Goal: Task Accomplishment & Management: Manage account settings

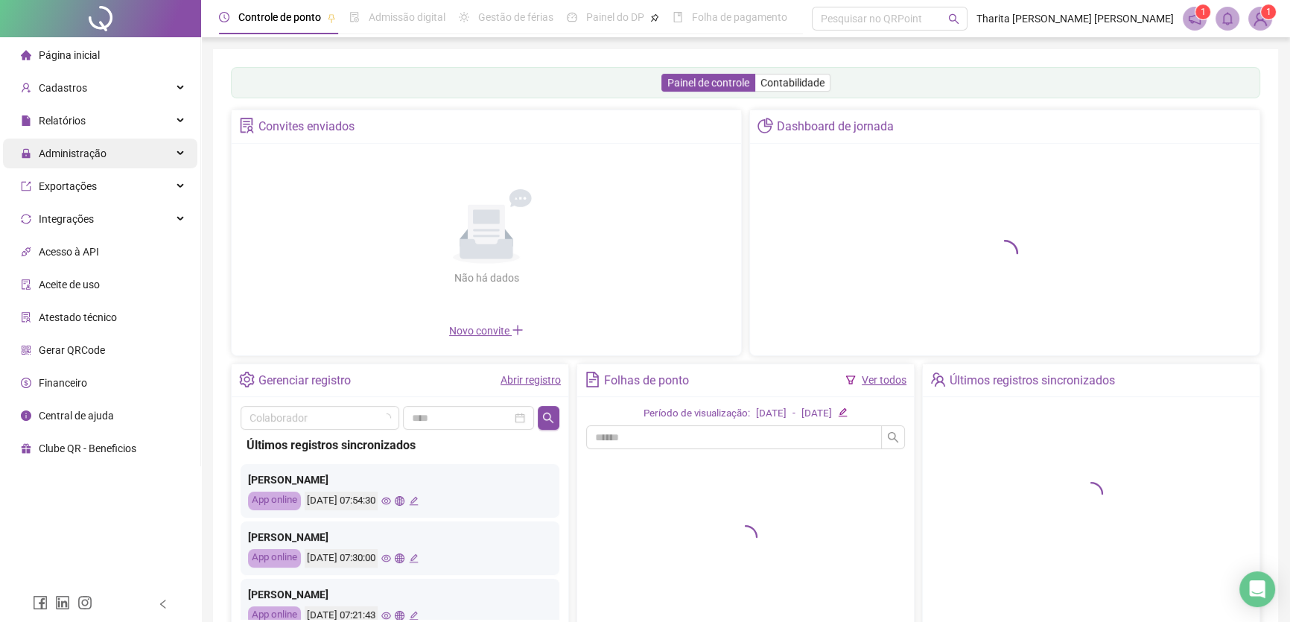
click at [71, 152] on span "Administração" at bounding box center [73, 153] width 68 height 12
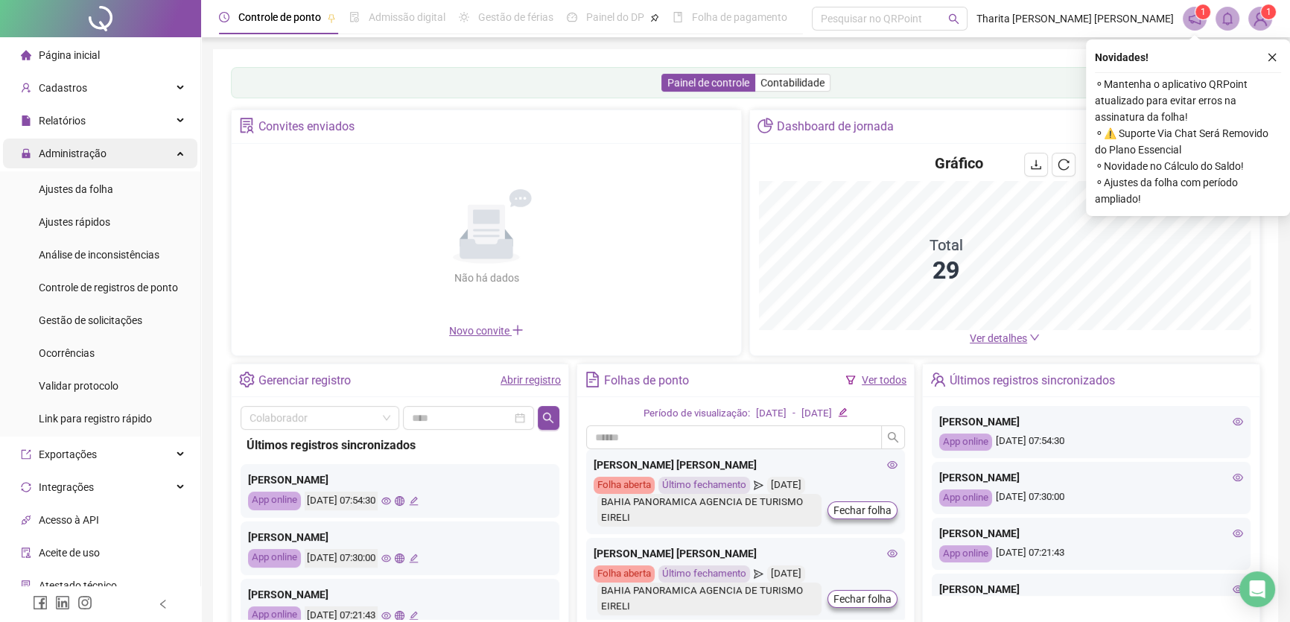
click at [86, 163] on span "Administração" at bounding box center [64, 153] width 86 height 30
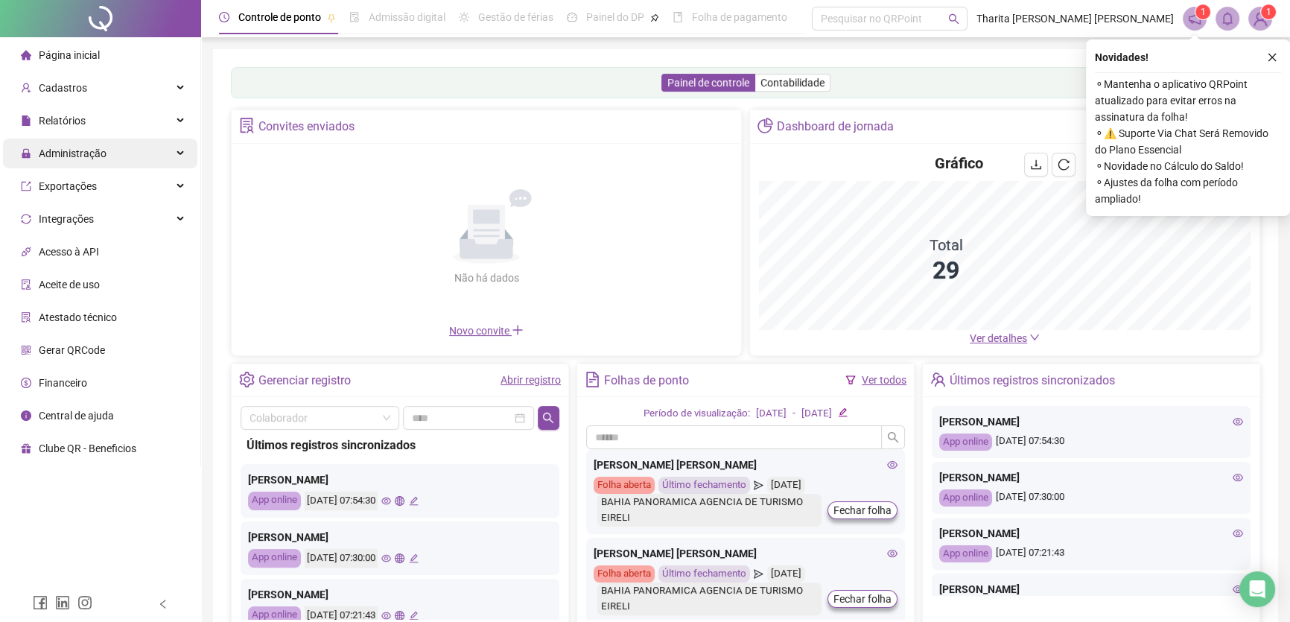
click at [92, 154] on span "Administração" at bounding box center [73, 153] width 68 height 12
click at [106, 156] on div "Administração" at bounding box center [100, 153] width 194 height 30
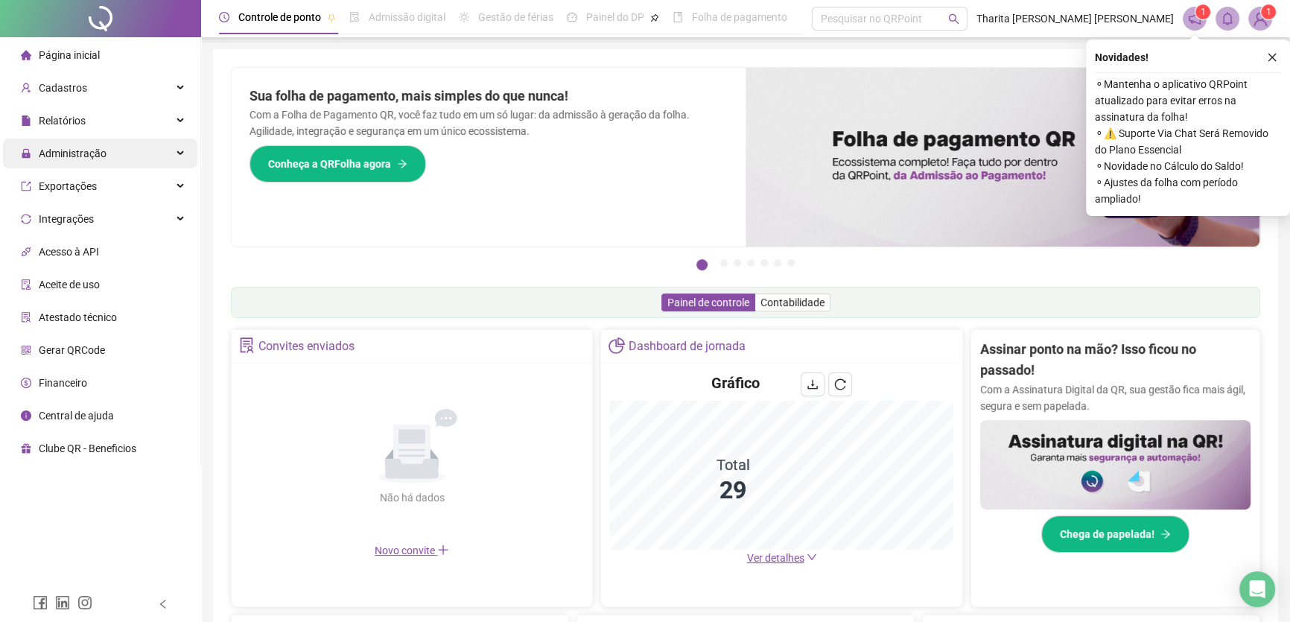
click at [149, 158] on div "Administração" at bounding box center [100, 153] width 194 height 30
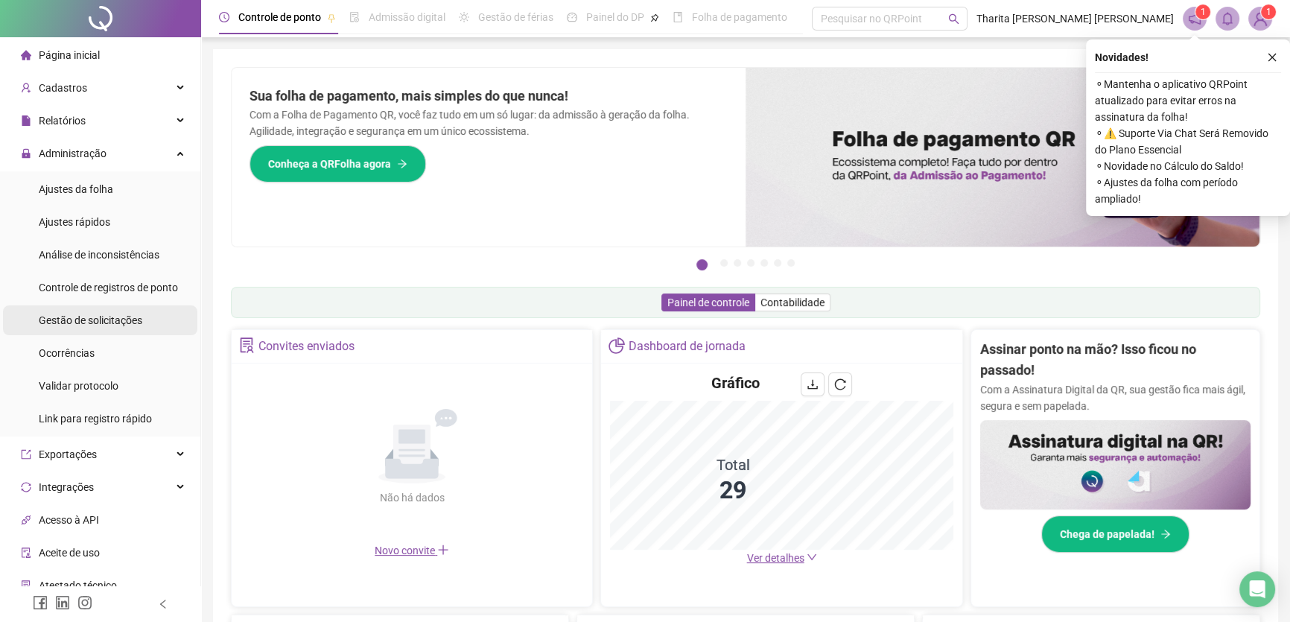
click at [77, 319] on span "Gestão de solicitações" at bounding box center [90, 320] width 103 height 12
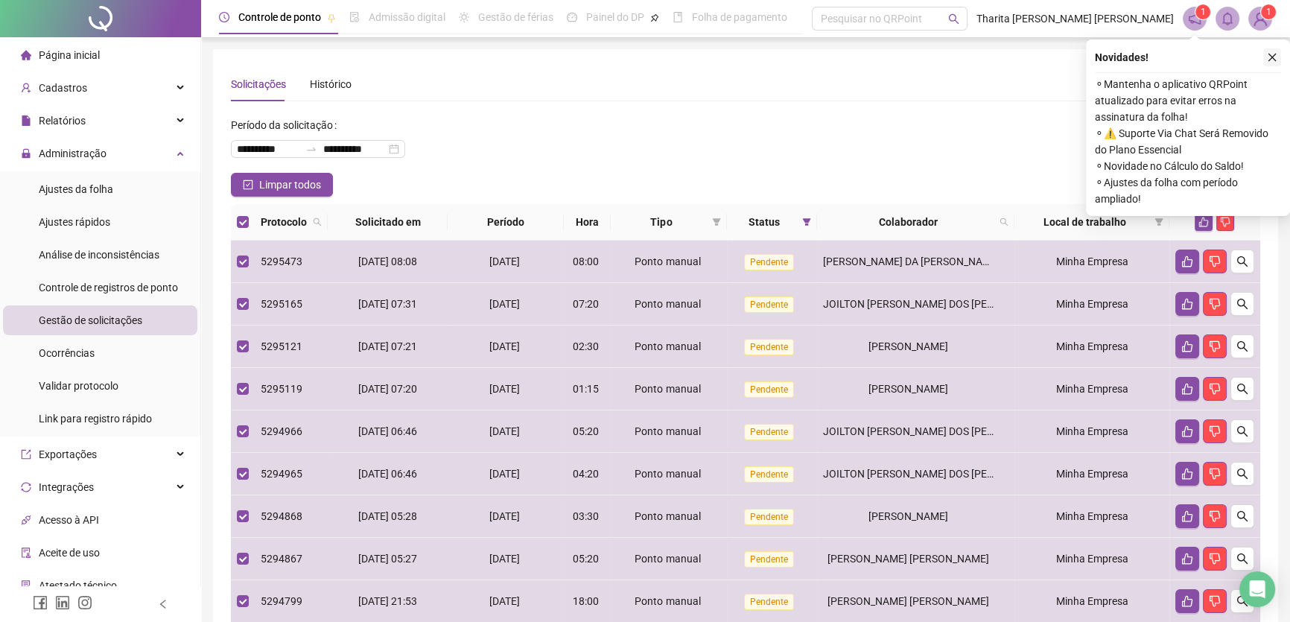
click at [1272, 54] on icon "close" at bounding box center [1272, 57] width 10 height 10
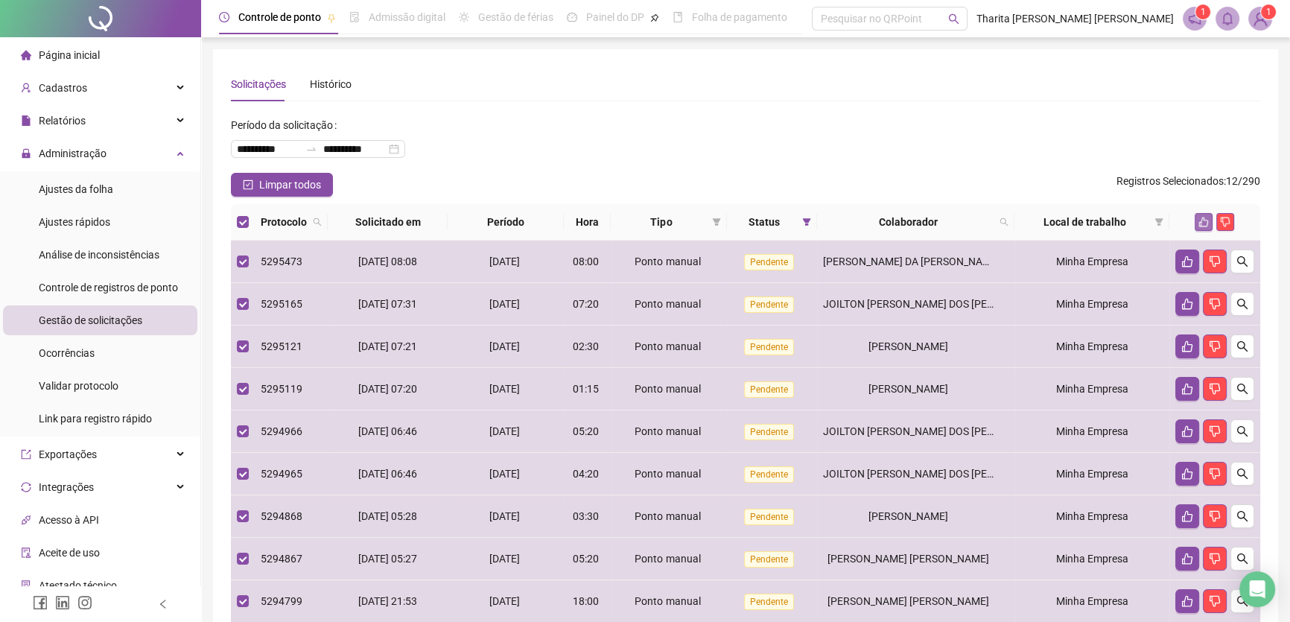
click at [1207, 216] on button "button" at bounding box center [1203, 222] width 18 height 18
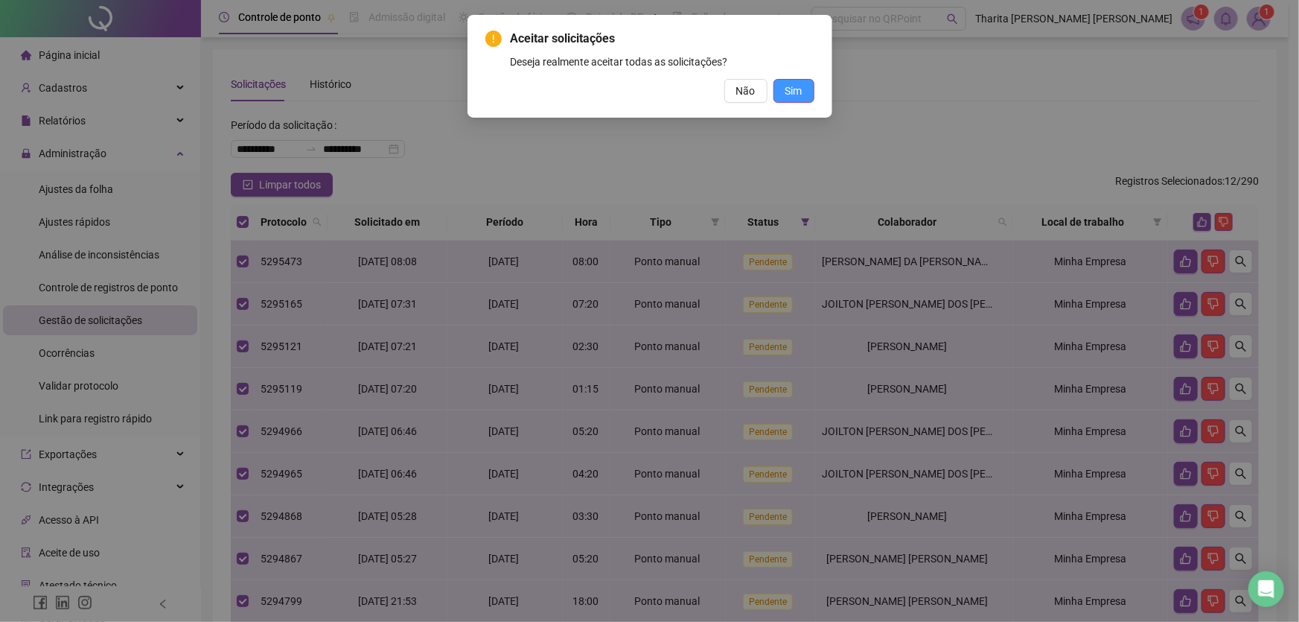
click at [796, 95] on span "Sim" at bounding box center [794, 91] width 17 height 16
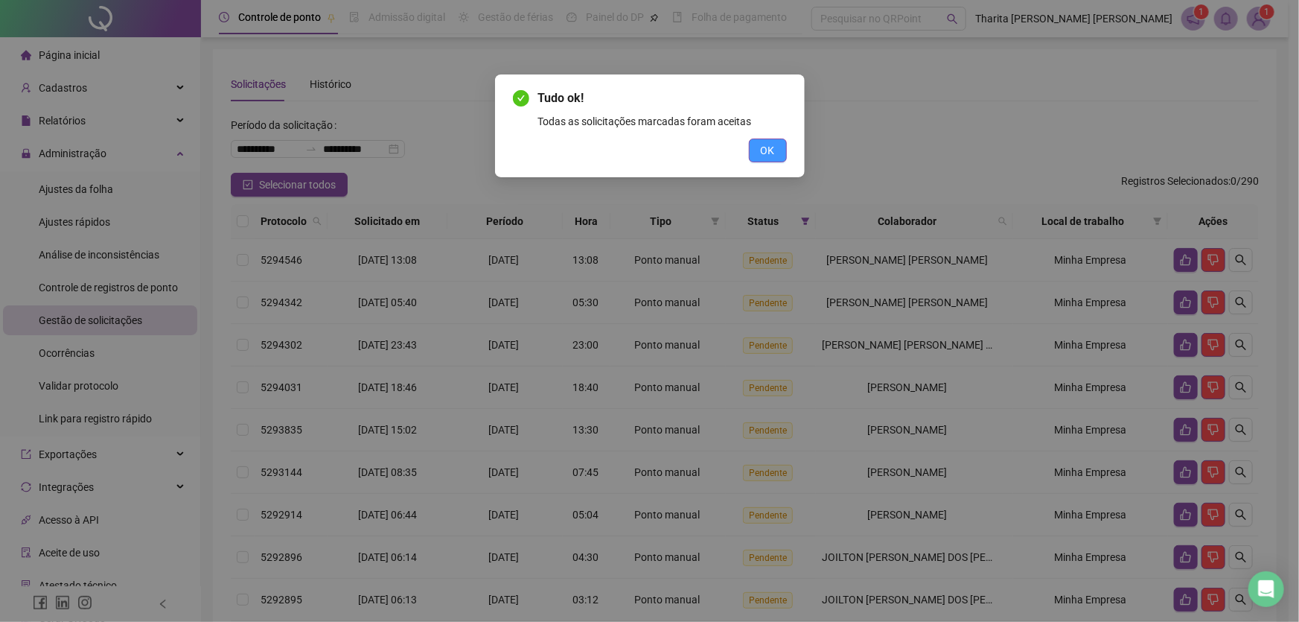
click at [768, 150] on span "OK" at bounding box center [768, 150] width 14 height 16
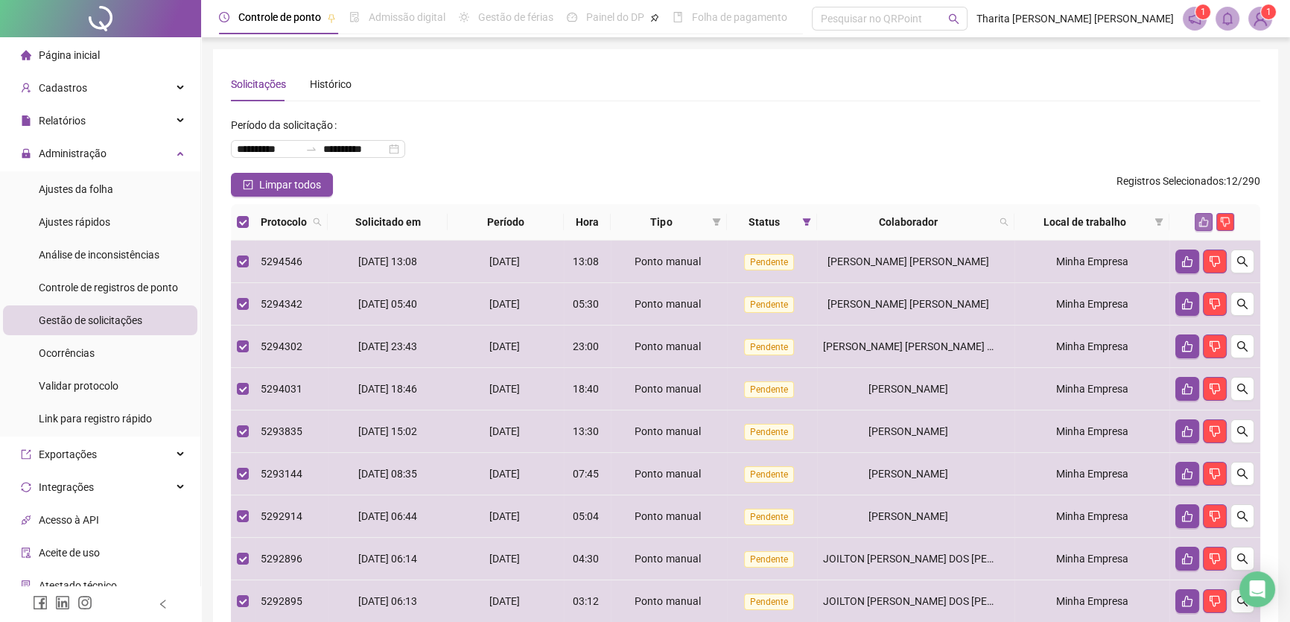
click at [1206, 218] on icon "like" at bounding box center [1203, 222] width 10 height 10
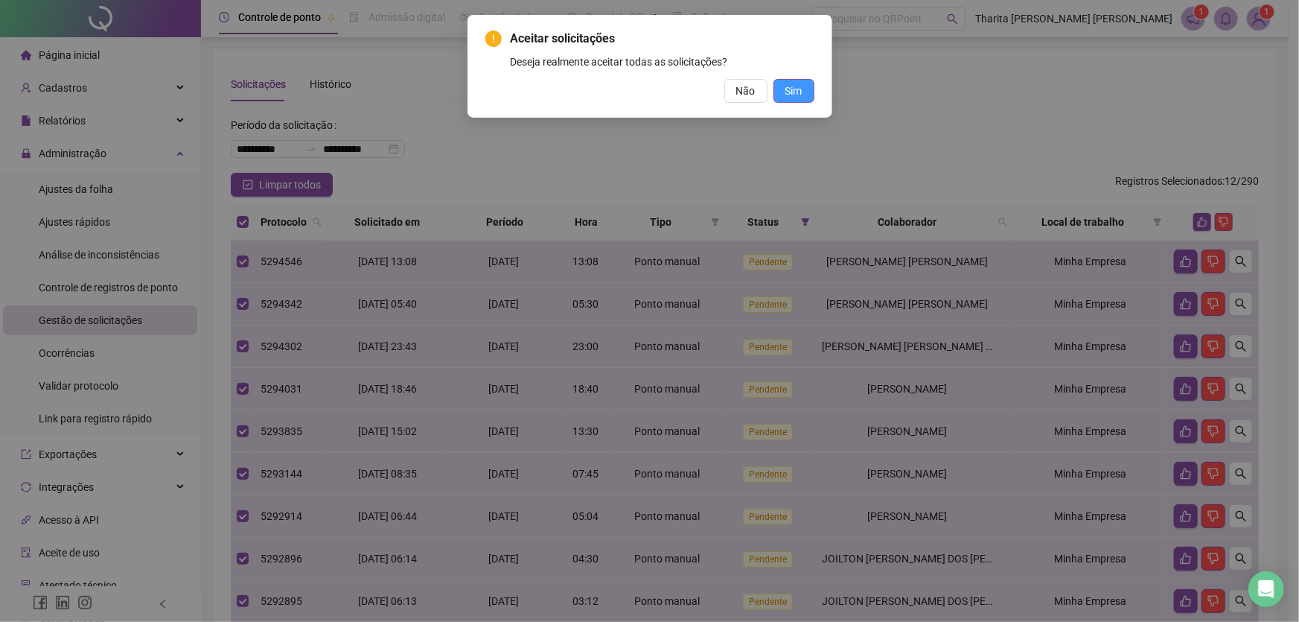
click at [786, 83] on span "Sim" at bounding box center [794, 91] width 17 height 16
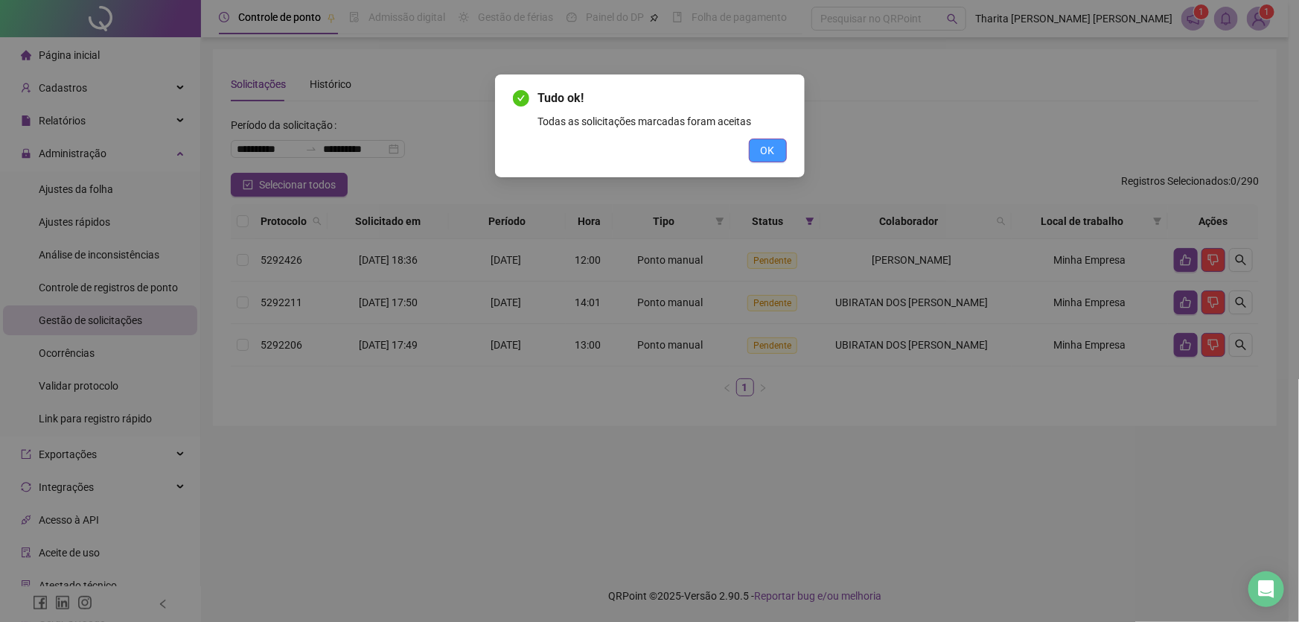
click at [774, 146] on span "OK" at bounding box center [768, 150] width 14 height 16
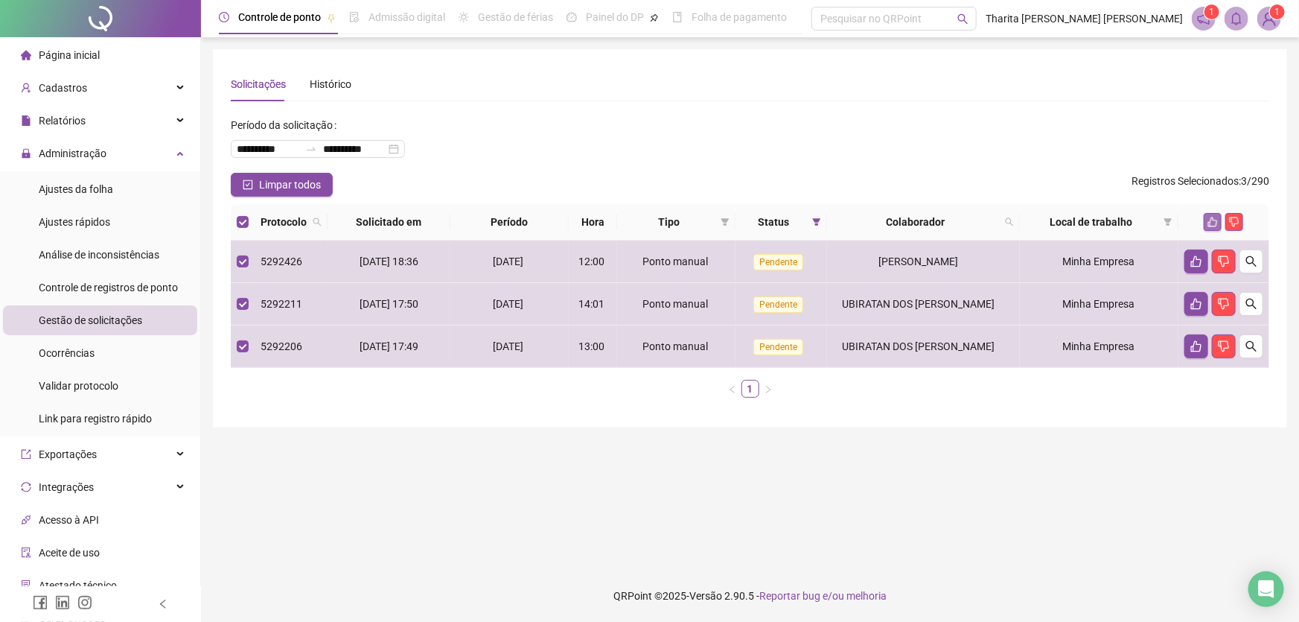
click at [1207, 217] on button "button" at bounding box center [1213, 222] width 18 height 18
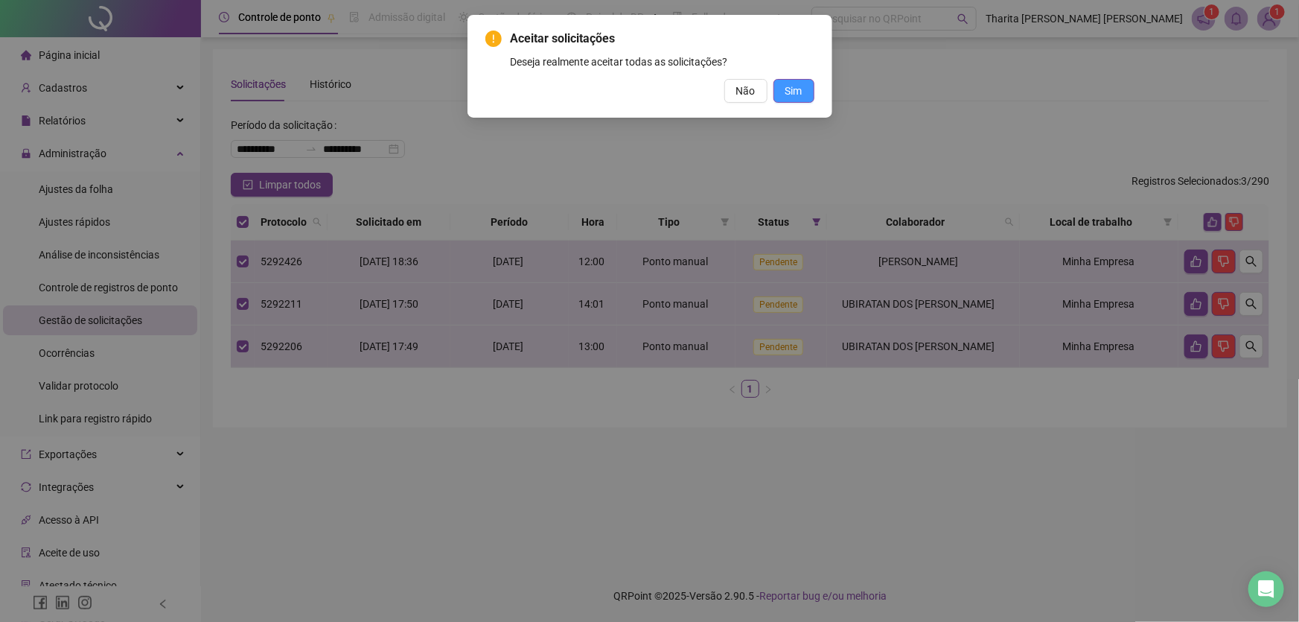
click at [790, 89] on span "Sim" at bounding box center [794, 91] width 17 height 16
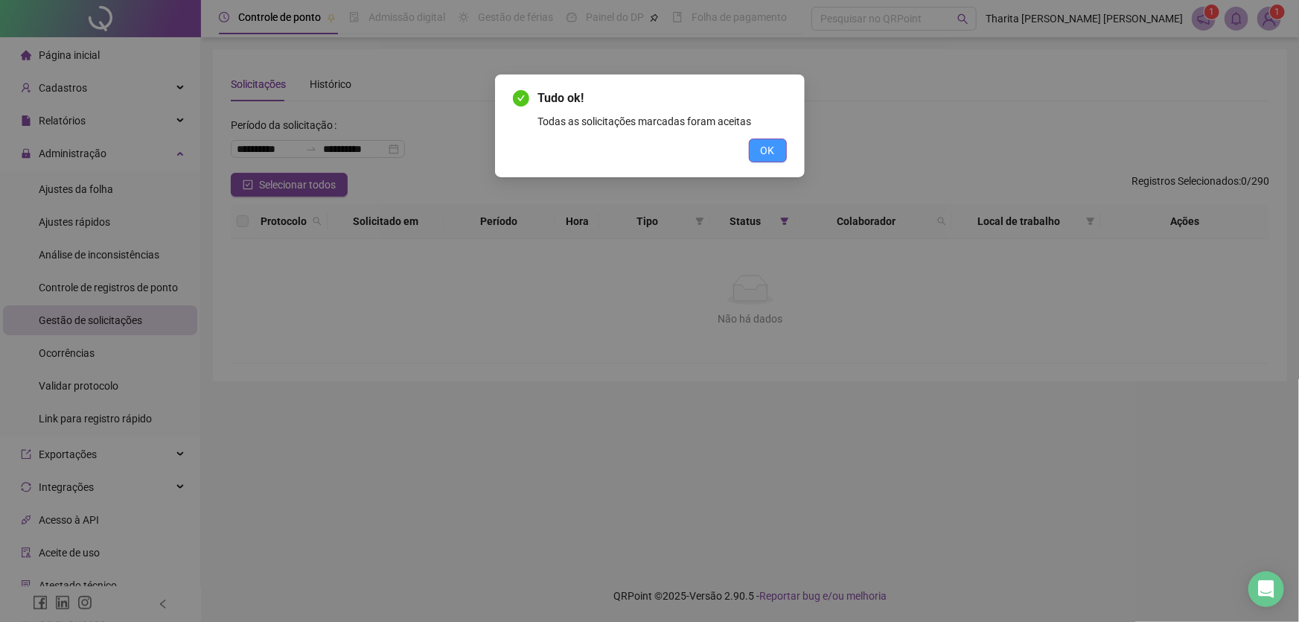
click at [770, 147] on span "OK" at bounding box center [768, 150] width 14 height 16
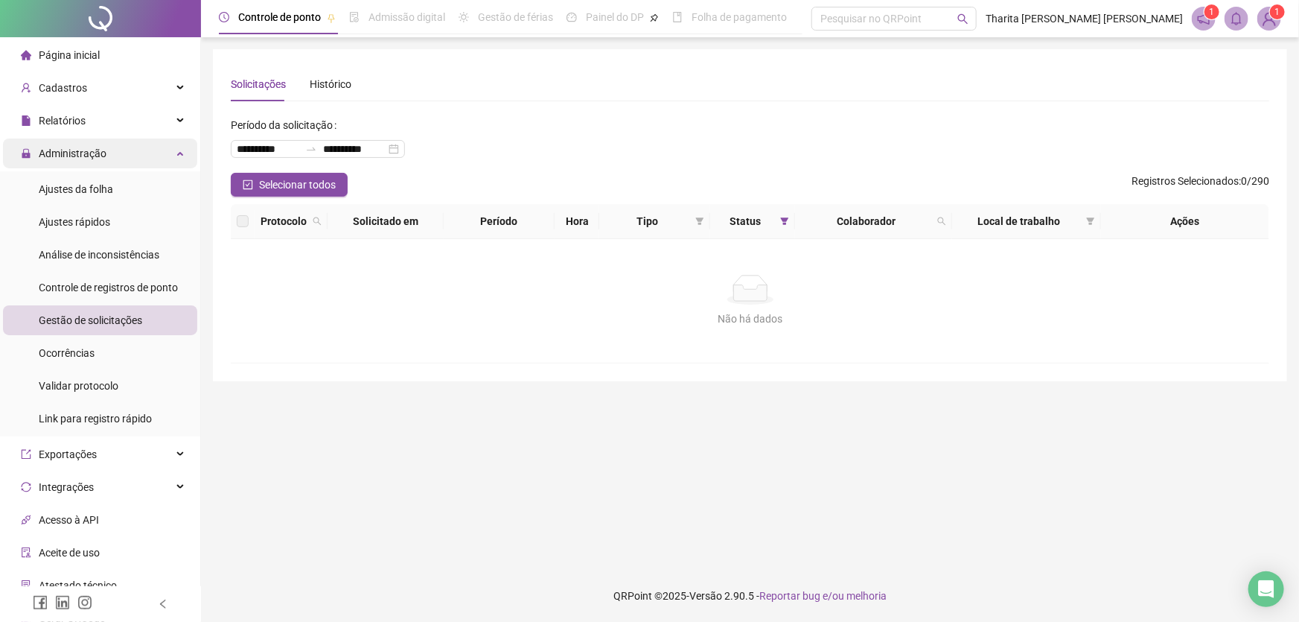
click at [69, 153] on span "Administração" at bounding box center [73, 153] width 68 height 12
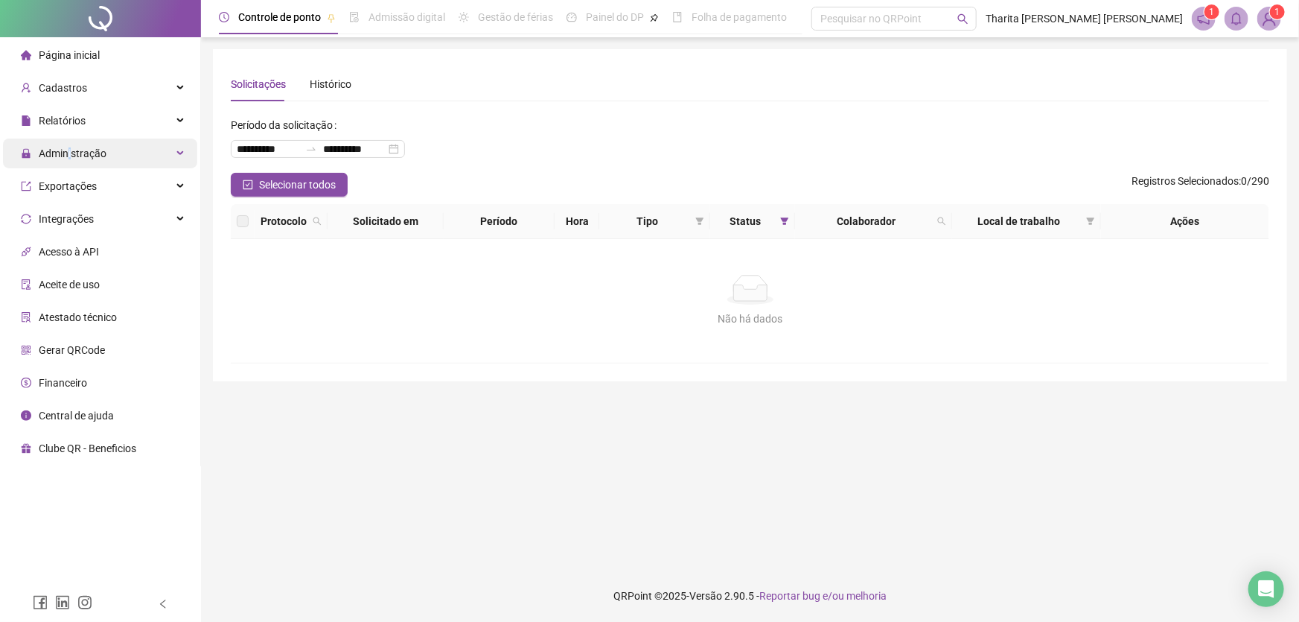
click at [70, 153] on span "Administração" at bounding box center [73, 153] width 68 height 12
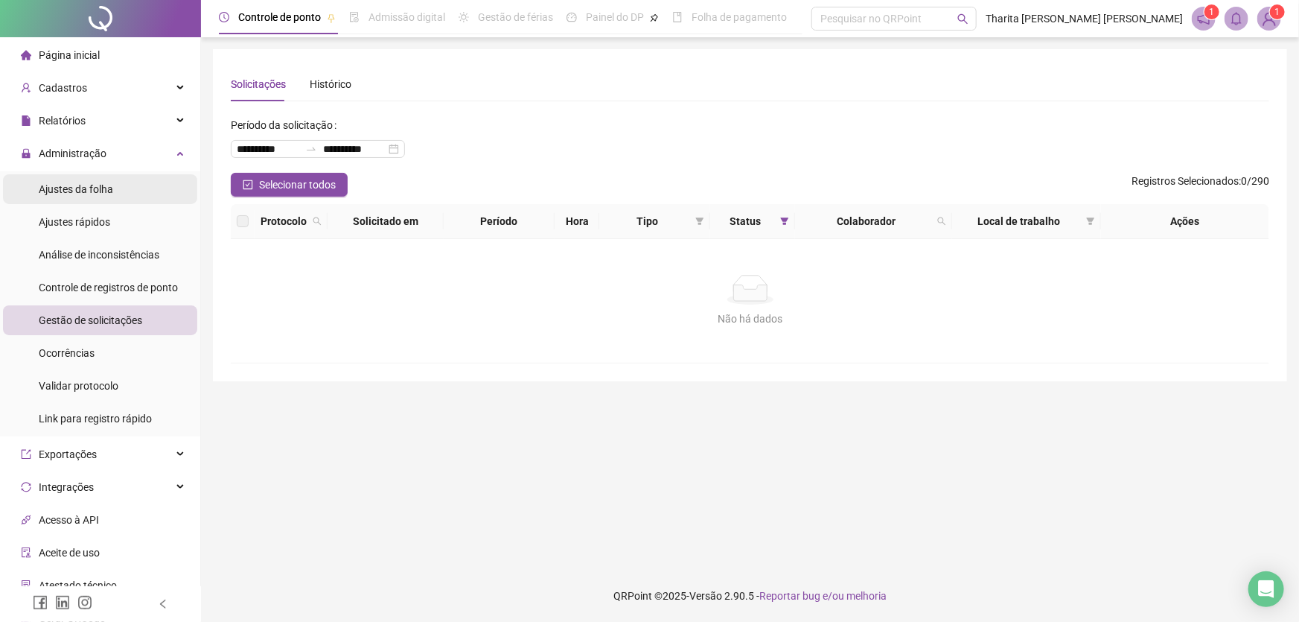
click at [93, 188] on span "Ajustes da folha" at bounding box center [76, 189] width 74 height 12
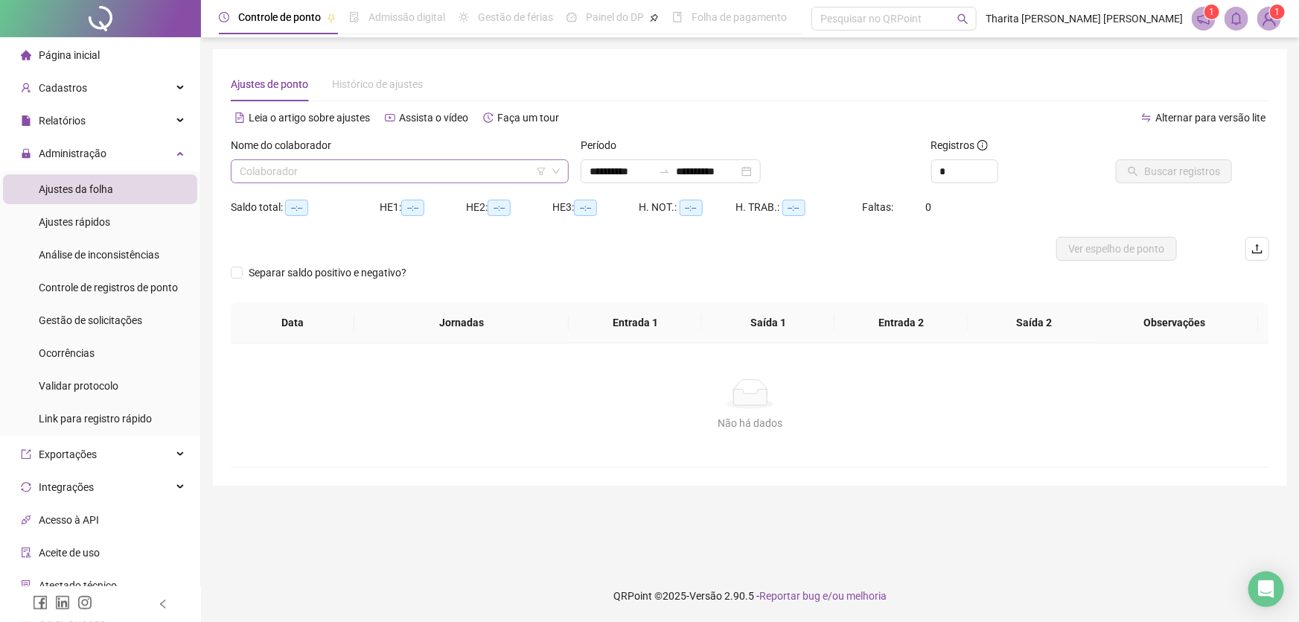
type input "**********"
click at [343, 164] on input "search" at bounding box center [393, 171] width 307 height 22
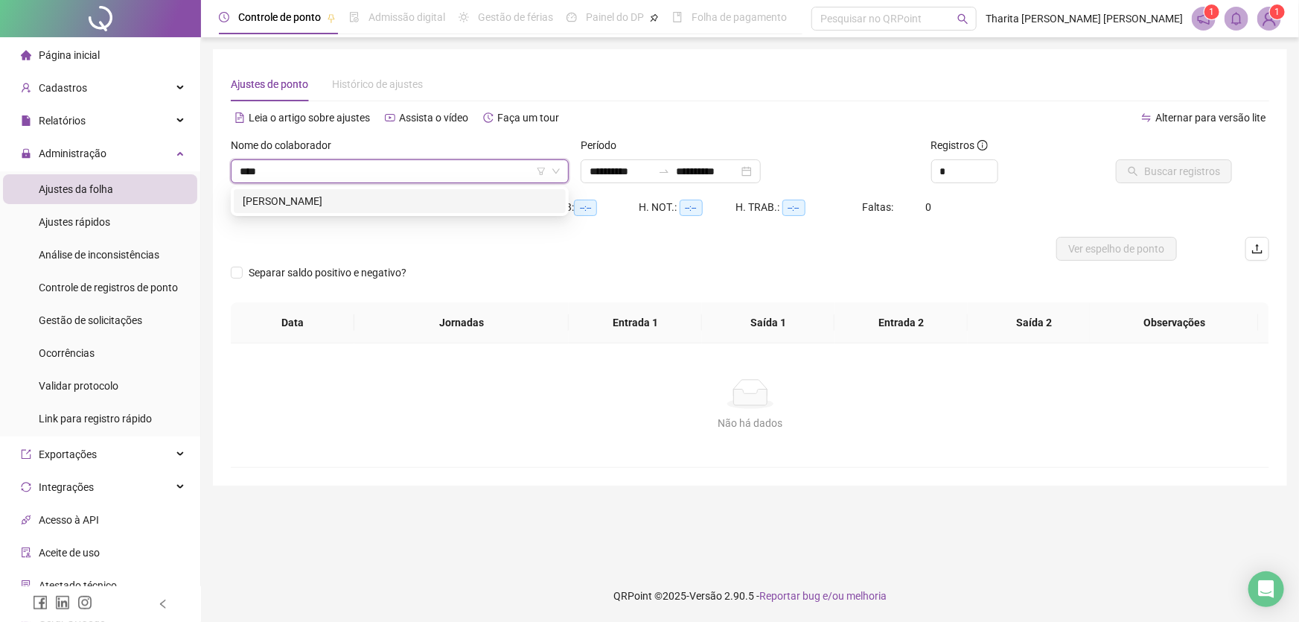
type input "*****"
click at [388, 201] on div "[PERSON_NAME]" at bounding box center [400, 201] width 314 height 16
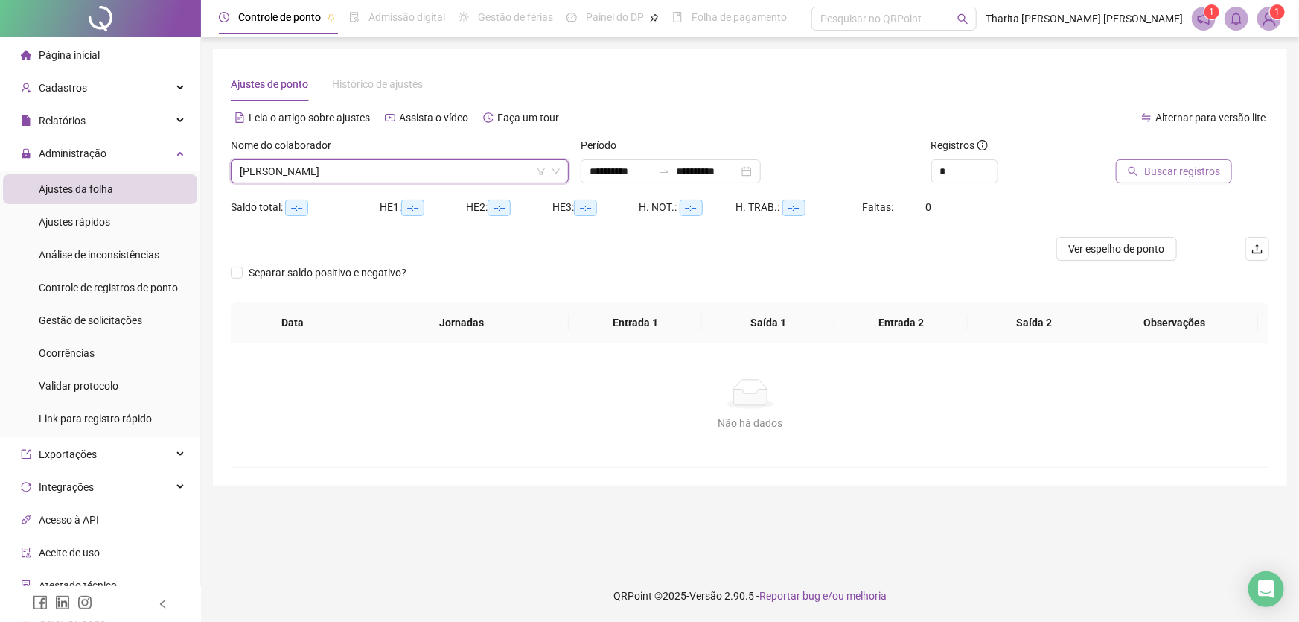
click at [1179, 170] on span "Buscar registros" at bounding box center [1182, 171] width 76 height 16
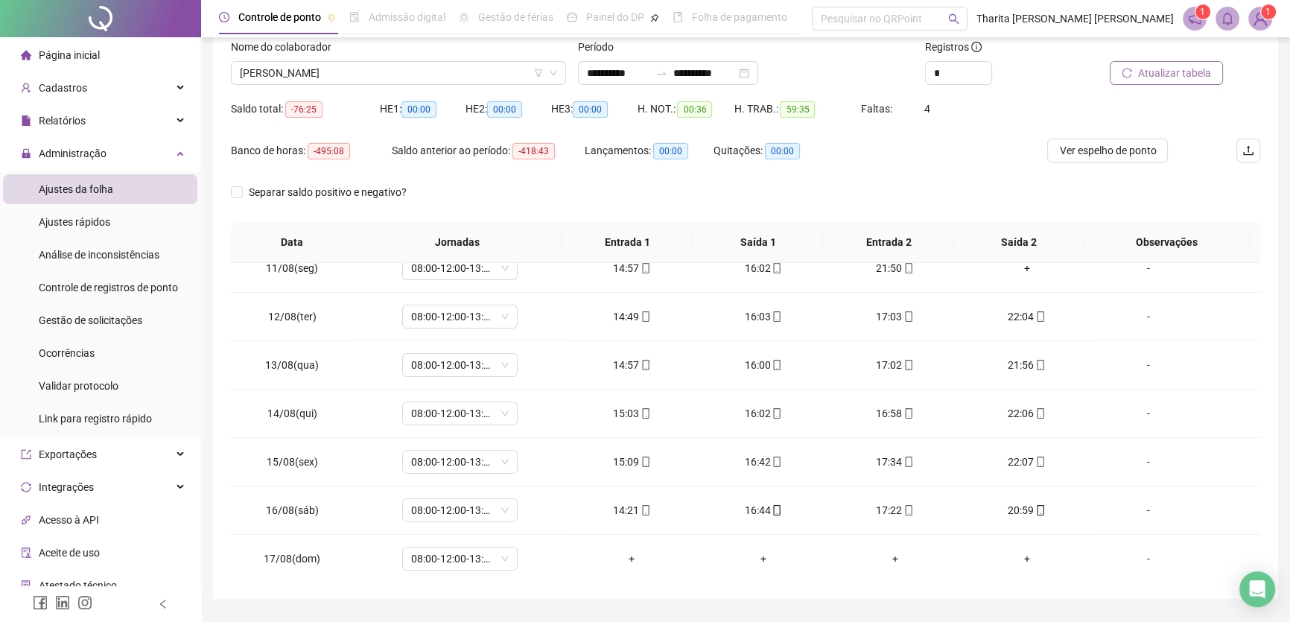
scroll to position [103, 0]
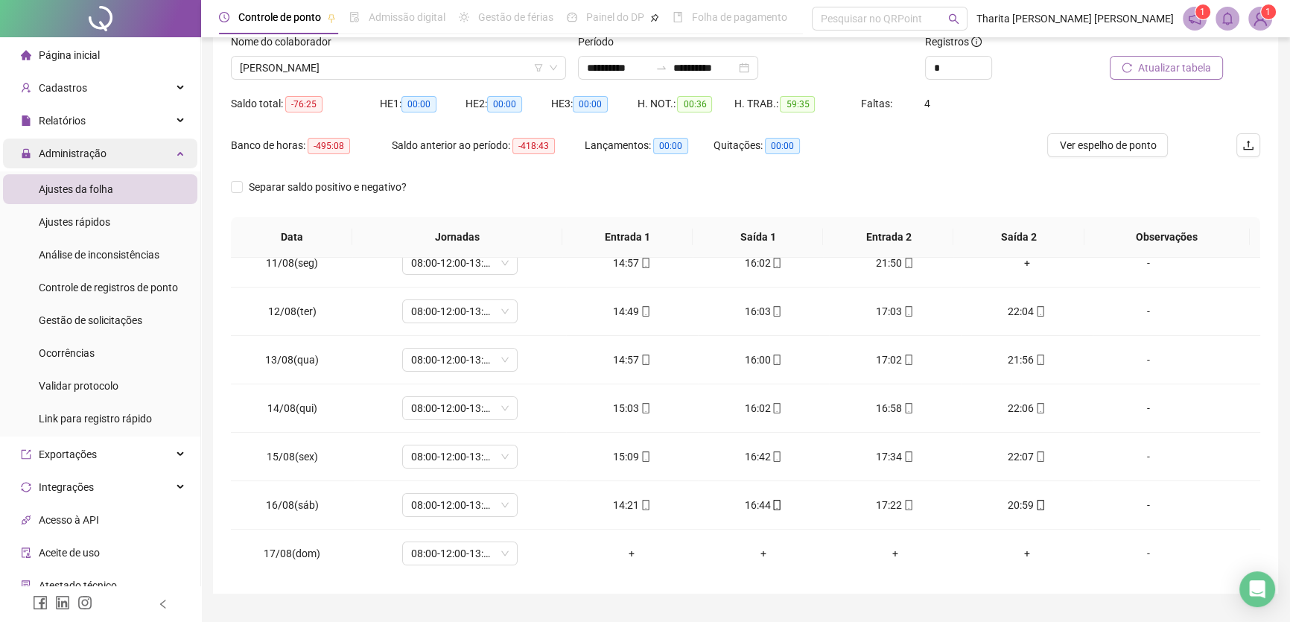
click at [101, 153] on span "Administração" at bounding box center [73, 153] width 68 height 12
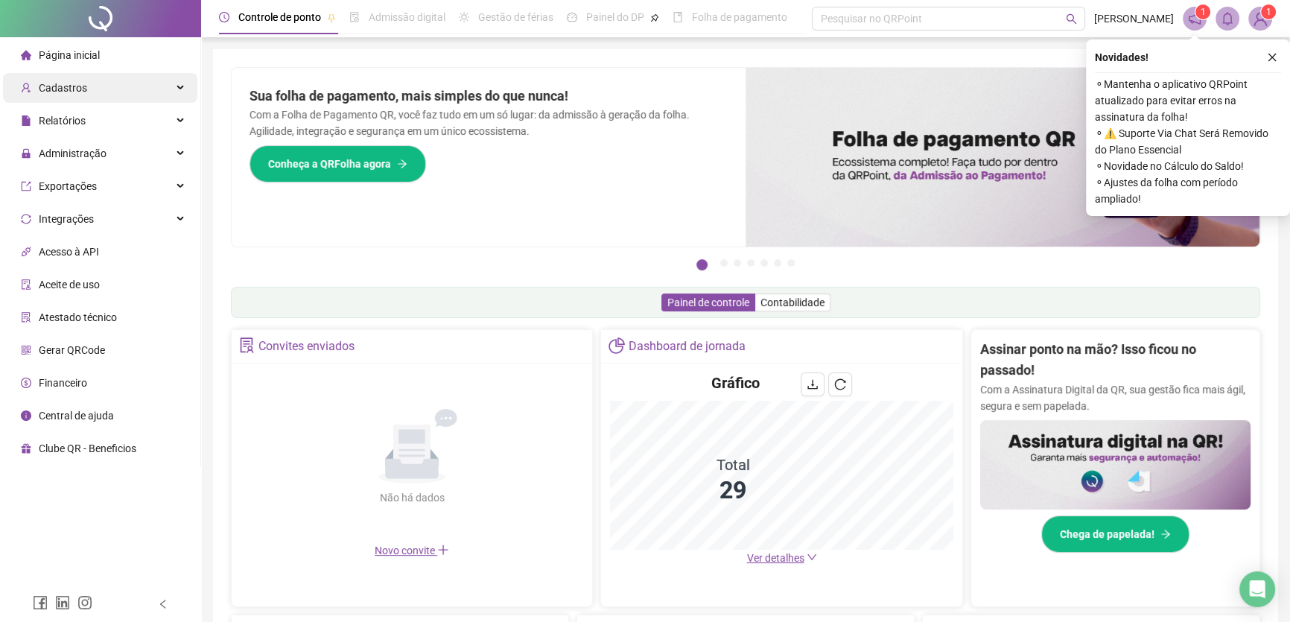
click at [91, 90] on div "Cadastros" at bounding box center [100, 88] width 194 height 30
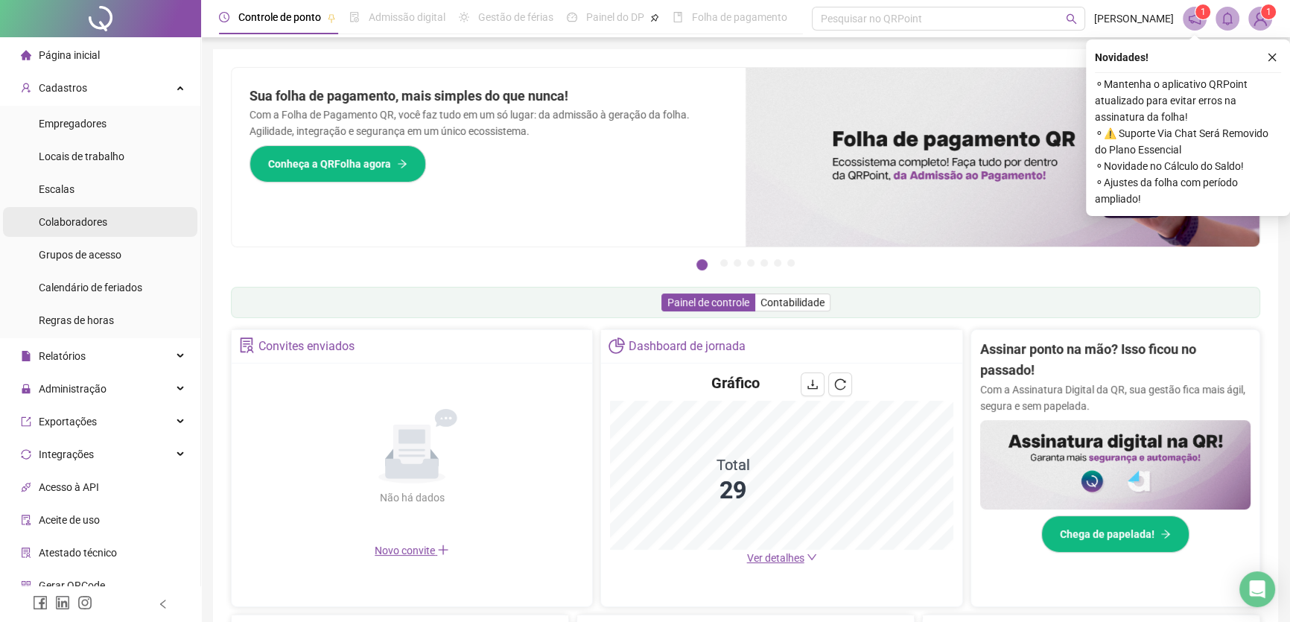
click at [112, 223] on li "Colaboradores" at bounding box center [100, 222] width 194 height 30
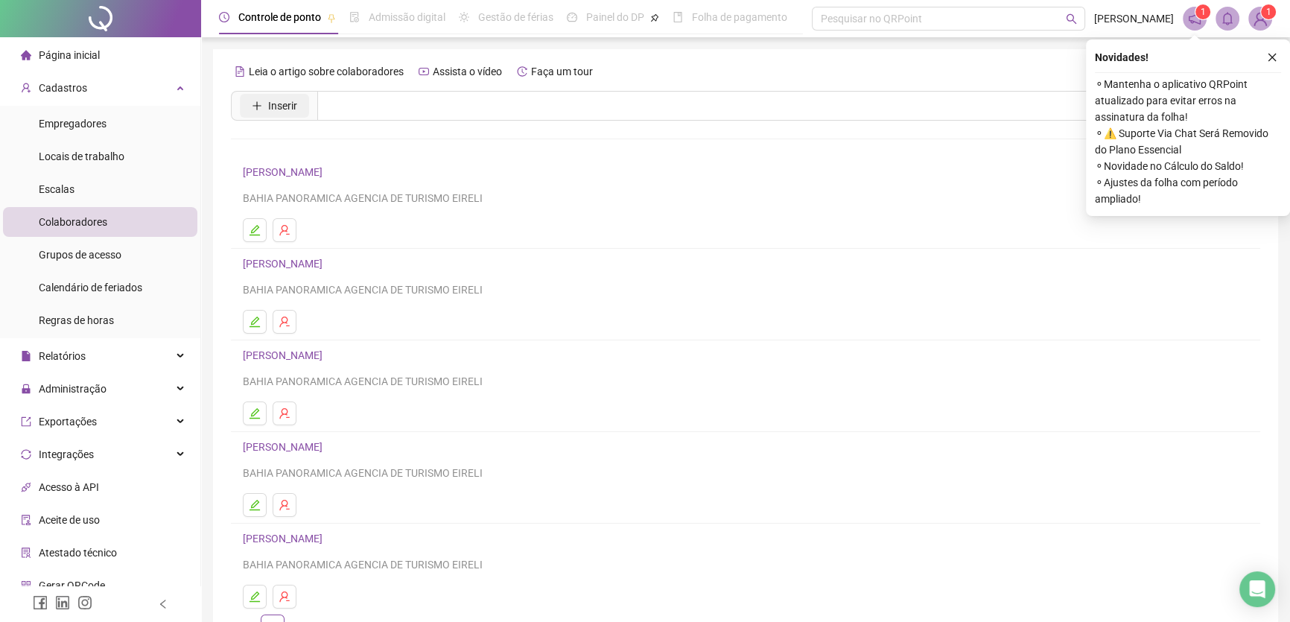
click at [281, 102] on span "Inserir" at bounding box center [282, 106] width 29 height 16
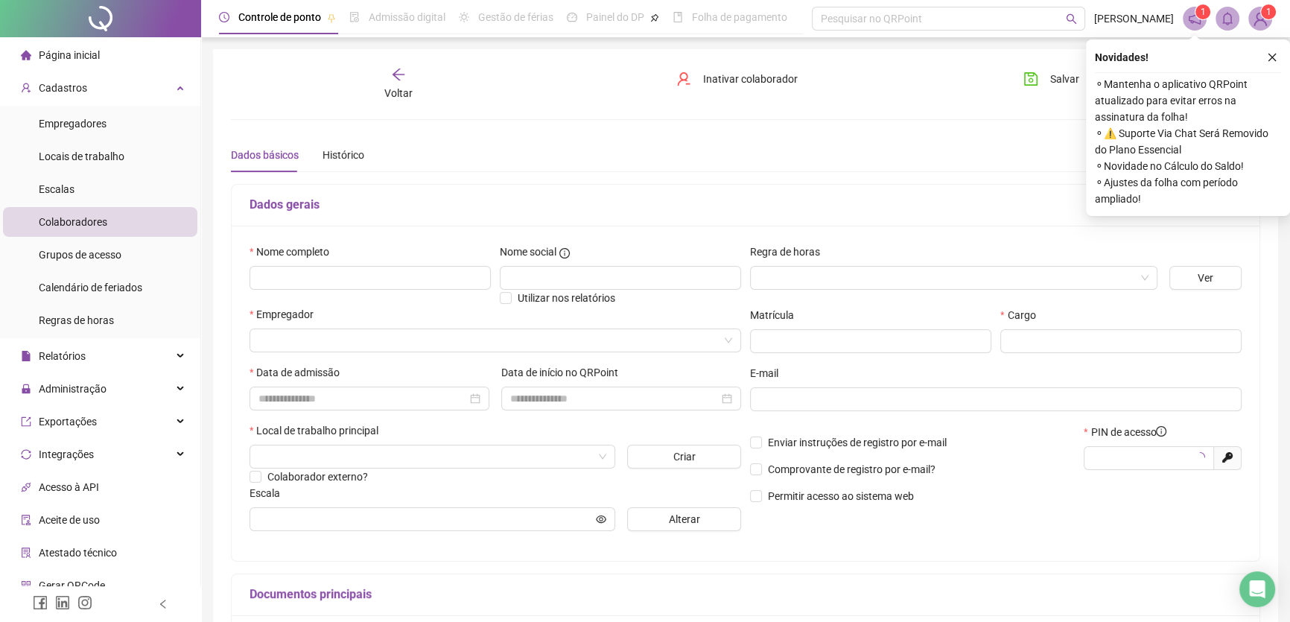
type input "*****"
click at [391, 72] on icon "arrow-left" at bounding box center [398, 74] width 15 height 15
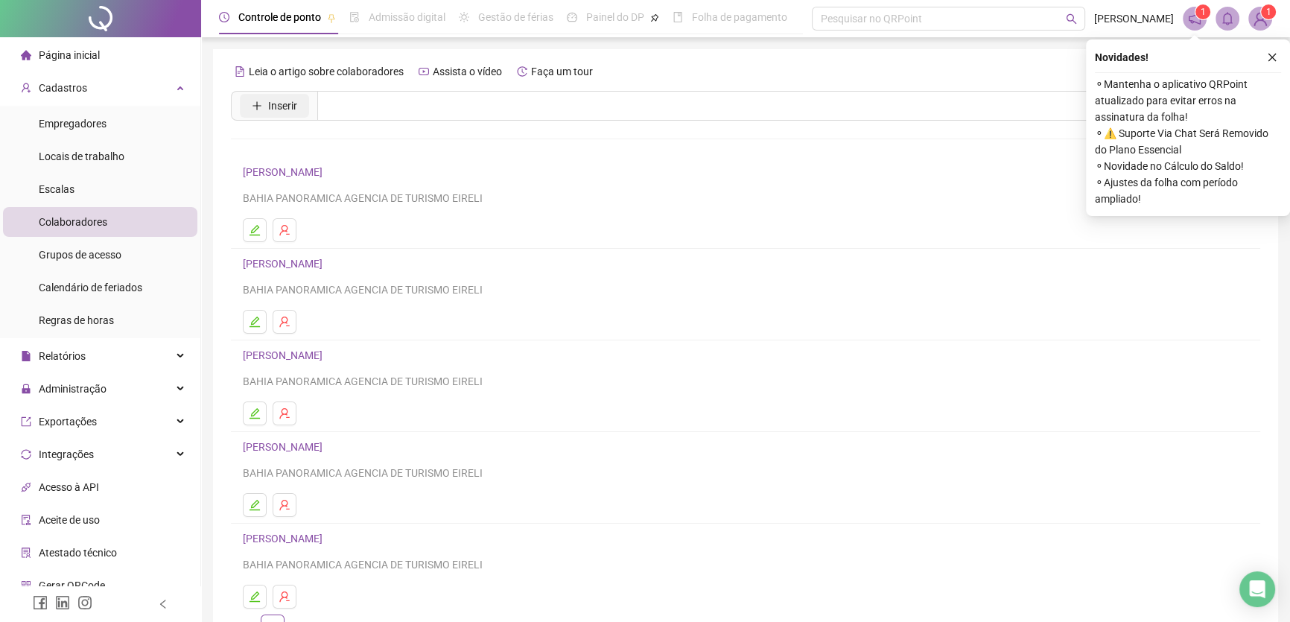
click at [262, 103] on button "Inserir" at bounding box center [274, 106] width 69 height 24
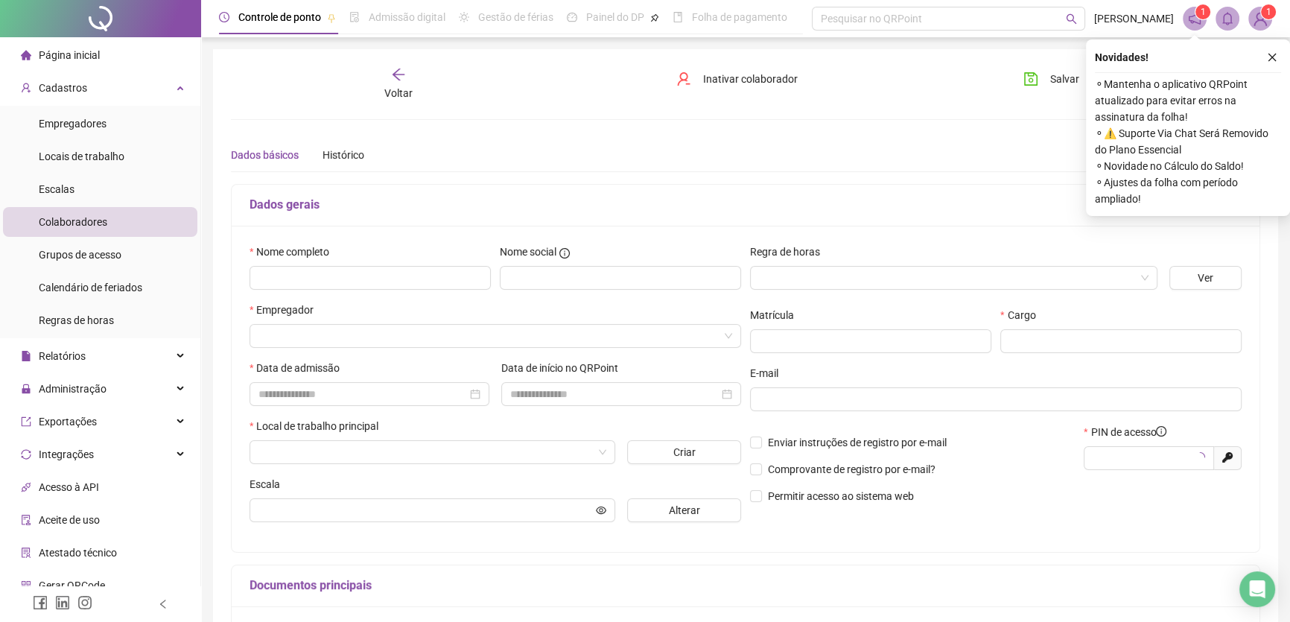
type input "*****"
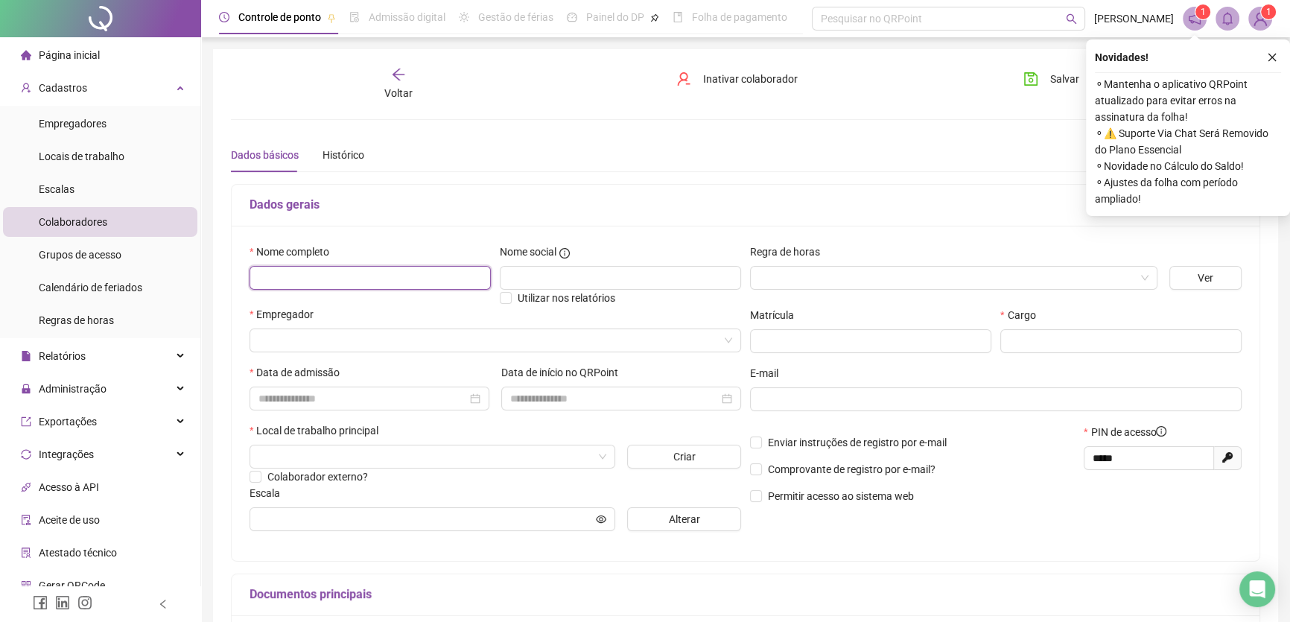
click at [290, 280] on input "text" at bounding box center [369, 278] width 241 height 24
type input "**********"
click at [949, 275] on input "search" at bounding box center [947, 278] width 376 height 22
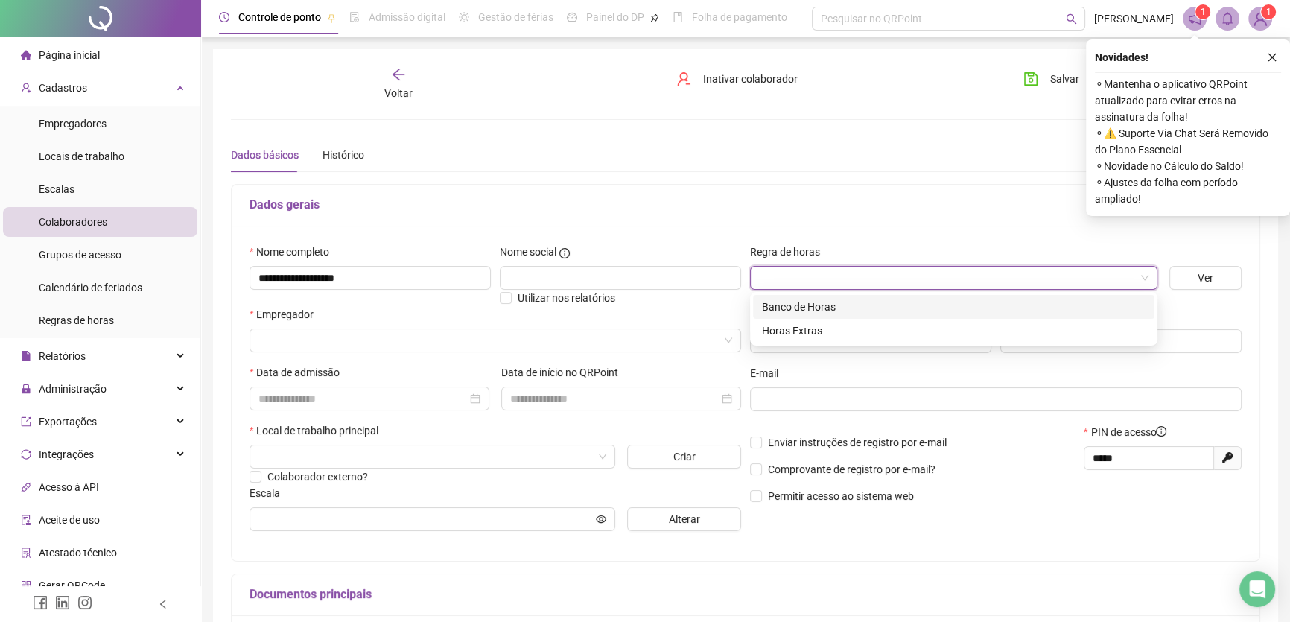
click at [832, 307] on div "Banco de Horas" at bounding box center [953, 307] width 383 height 16
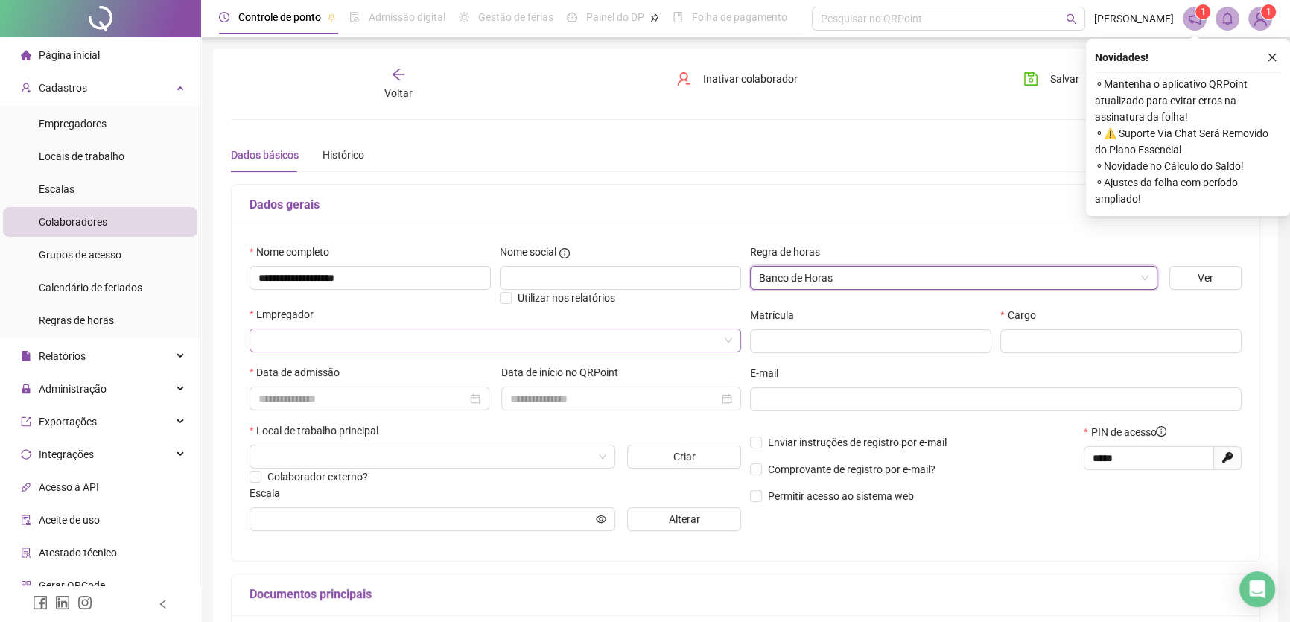
click at [287, 338] on input "search" at bounding box center [488, 340] width 460 height 22
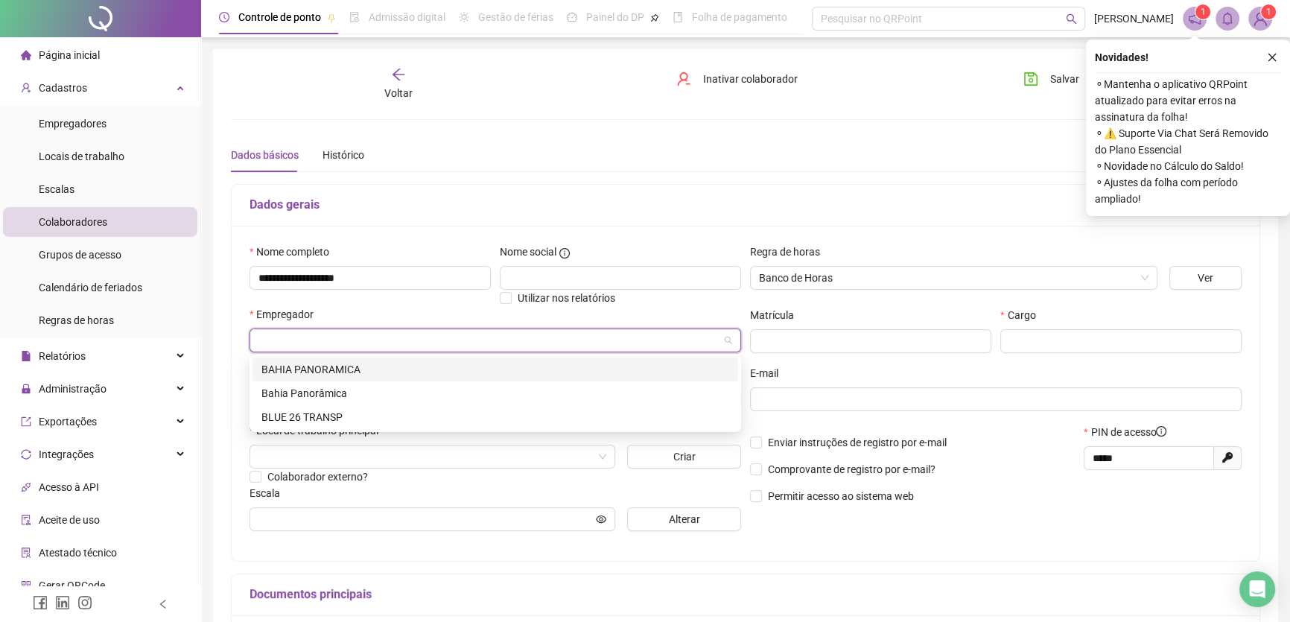
click at [293, 369] on div "BAHIA PANORAMICA" at bounding box center [495, 369] width 468 height 16
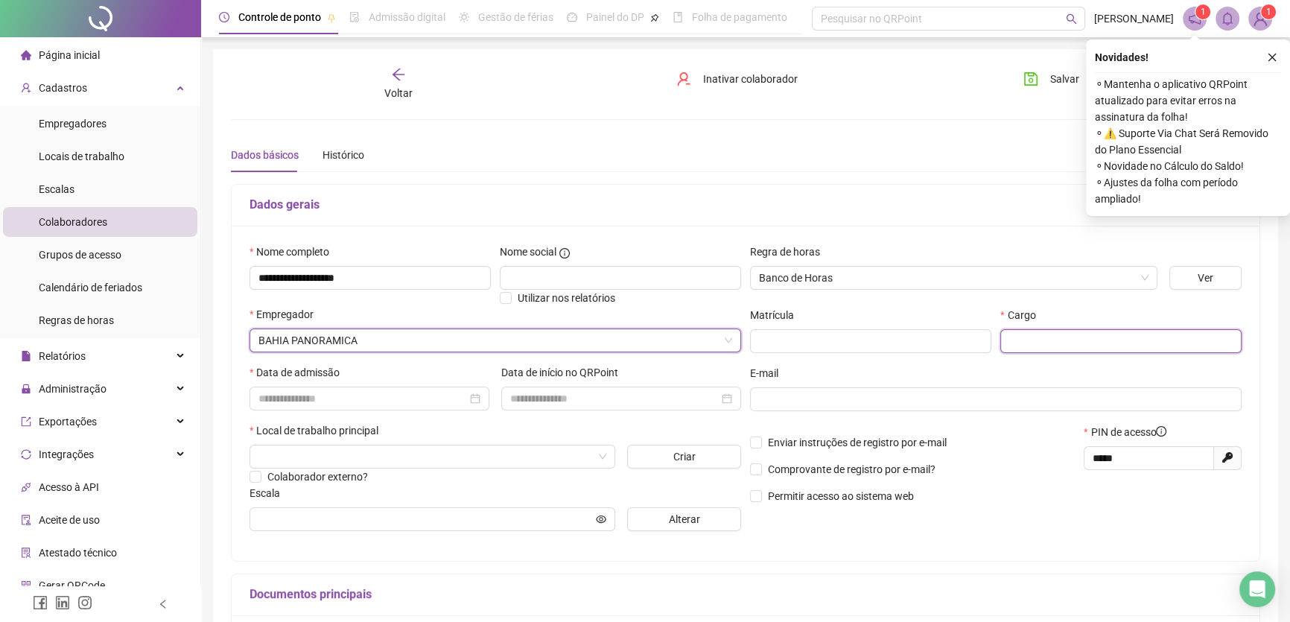
click at [1050, 342] on input "text" at bounding box center [1120, 341] width 241 height 24
type input "*********"
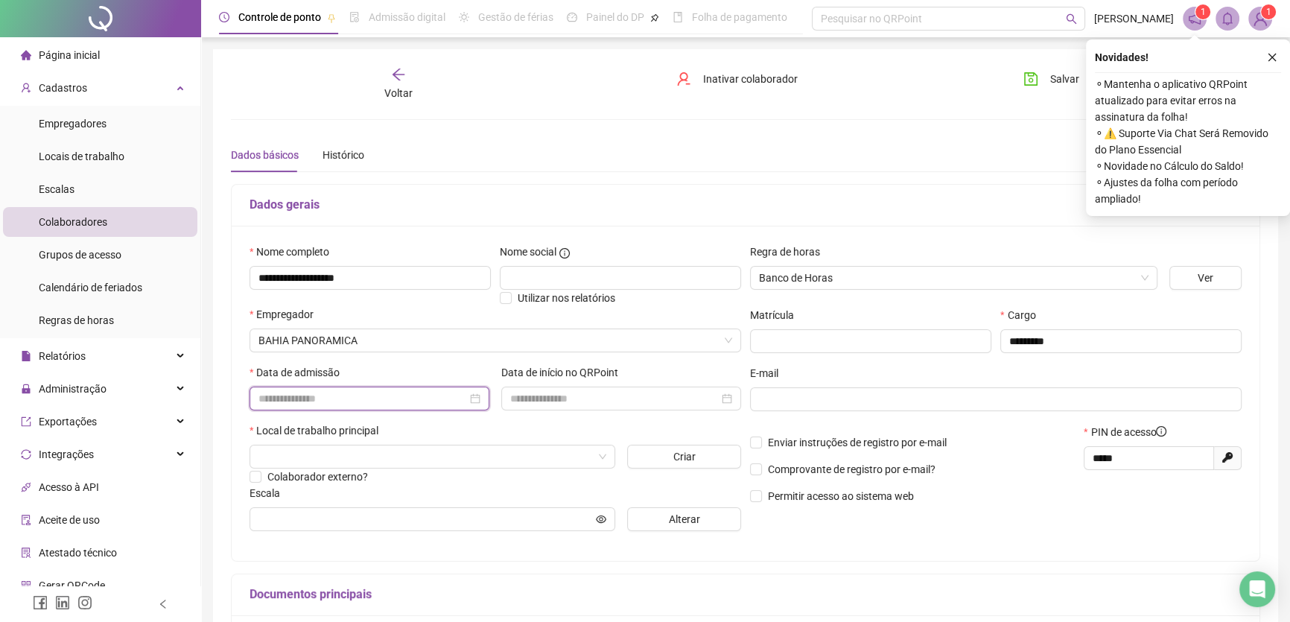
click at [361, 396] on input at bounding box center [362, 398] width 208 height 16
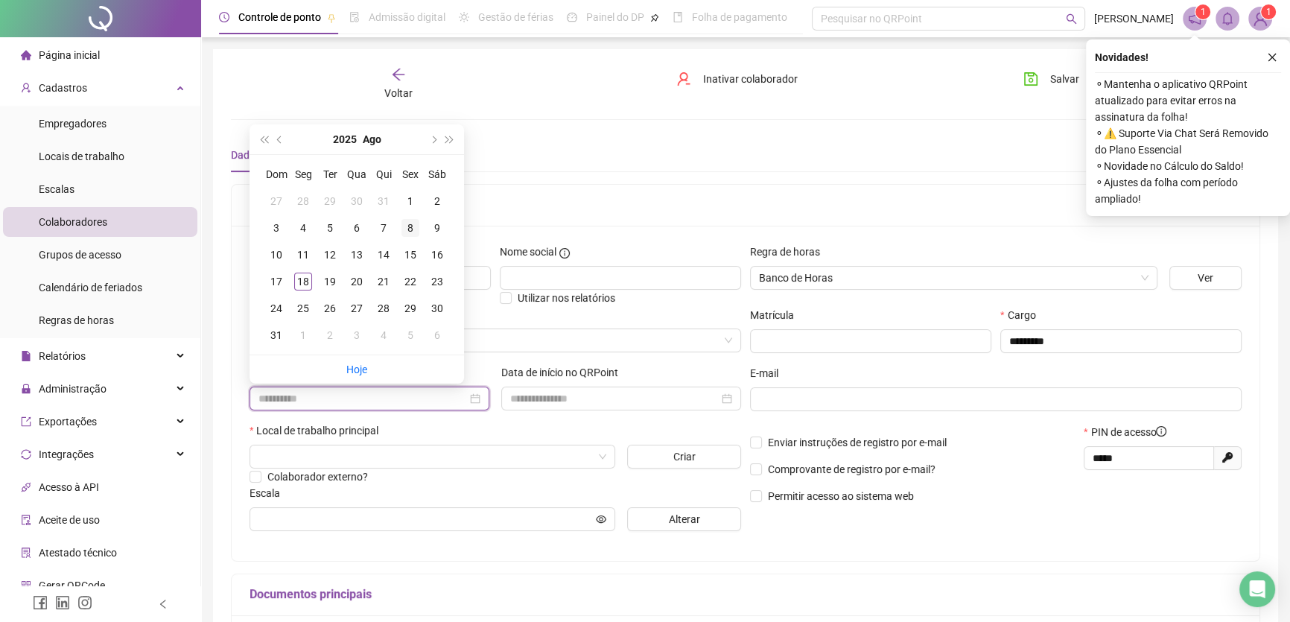
type input "**********"
click at [410, 226] on div "8" at bounding box center [410, 228] width 18 height 18
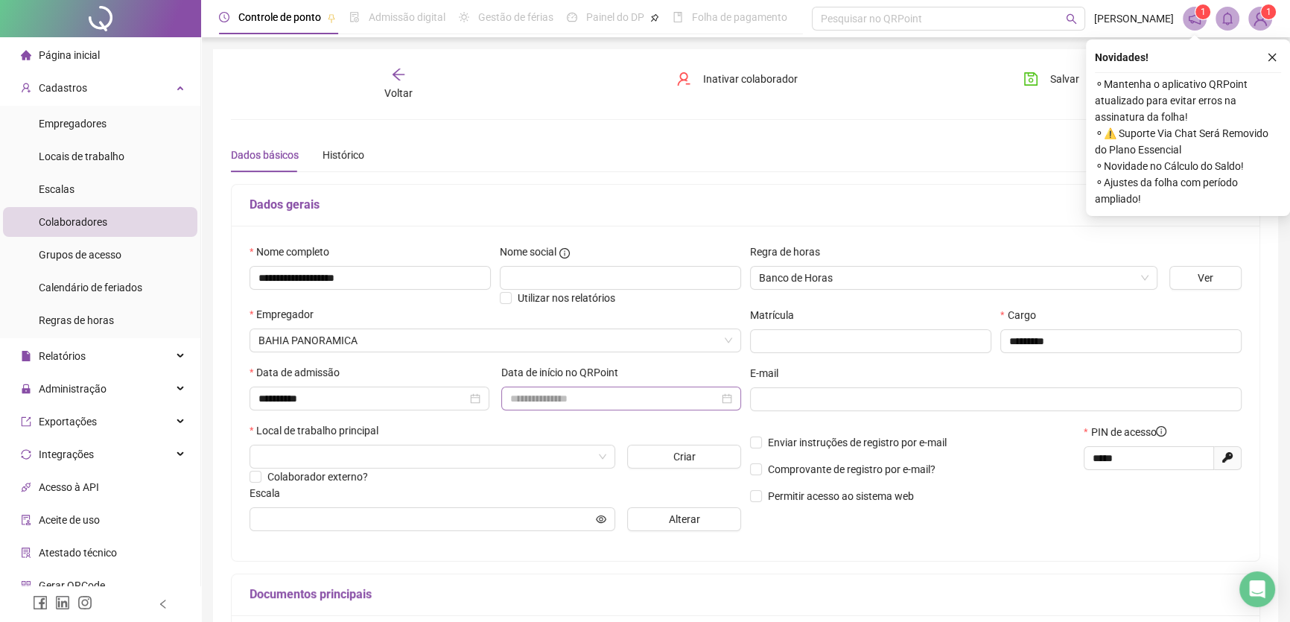
click at [585, 409] on div at bounding box center [621, 398] width 240 height 24
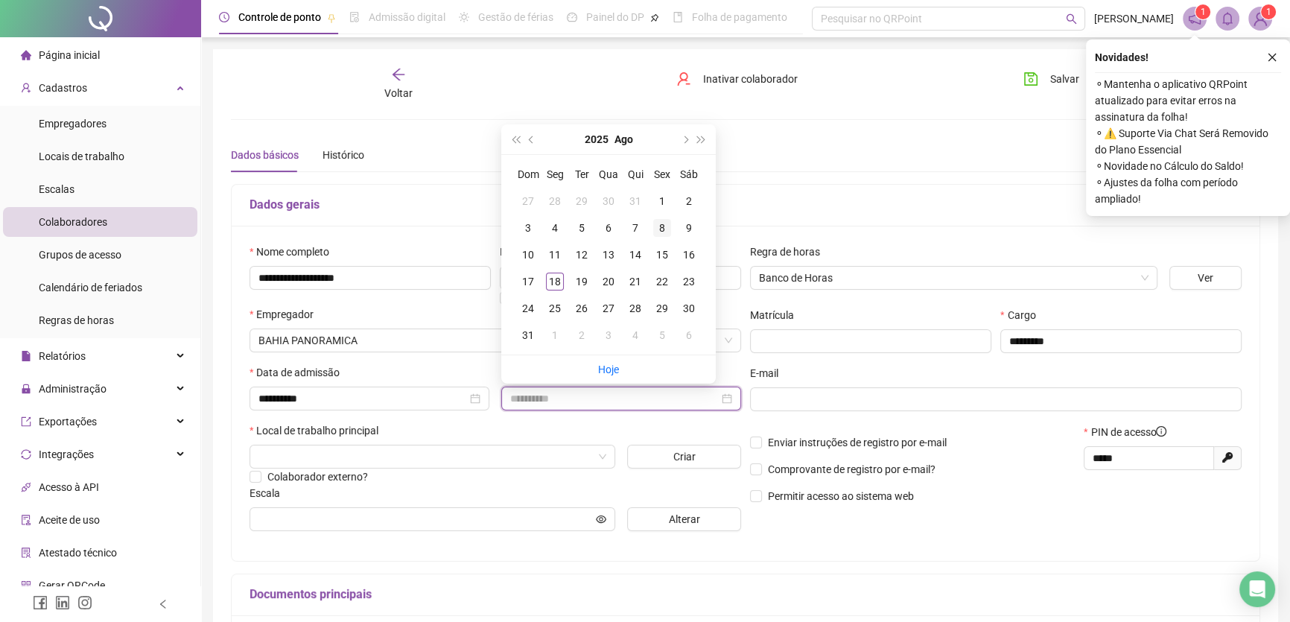
type input "**********"
click at [661, 227] on div "8" at bounding box center [662, 228] width 18 height 18
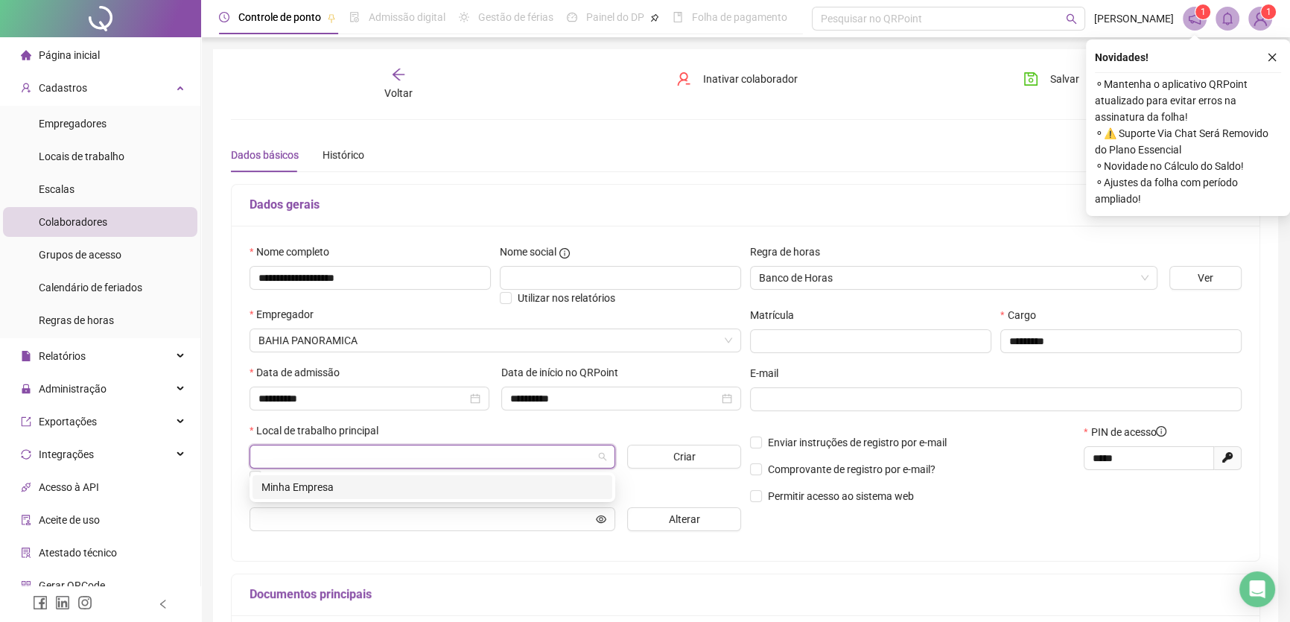
click at [321, 456] on input "search" at bounding box center [425, 456] width 334 height 22
click at [315, 491] on div "Minha Empresa" at bounding box center [432, 487] width 342 height 16
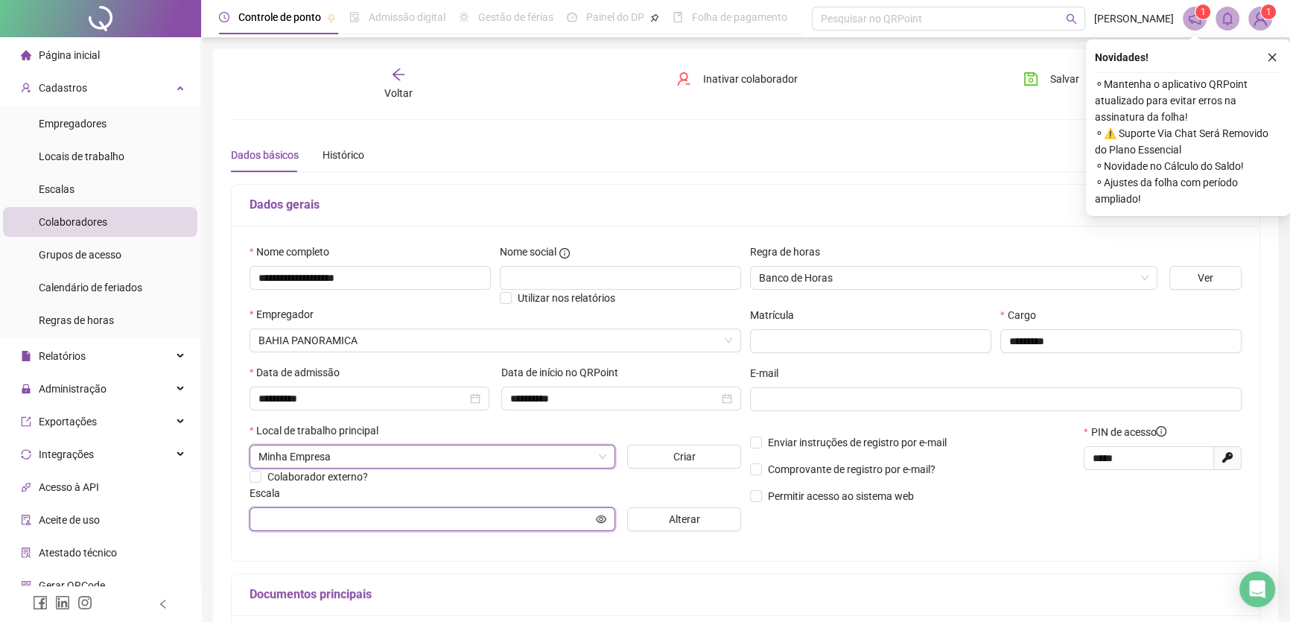
click at [349, 518] on input "text" at bounding box center [425, 519] width 334 height 16
click at [577, 526] on input "text" at bounding box center [425, 519] width 334 height 16
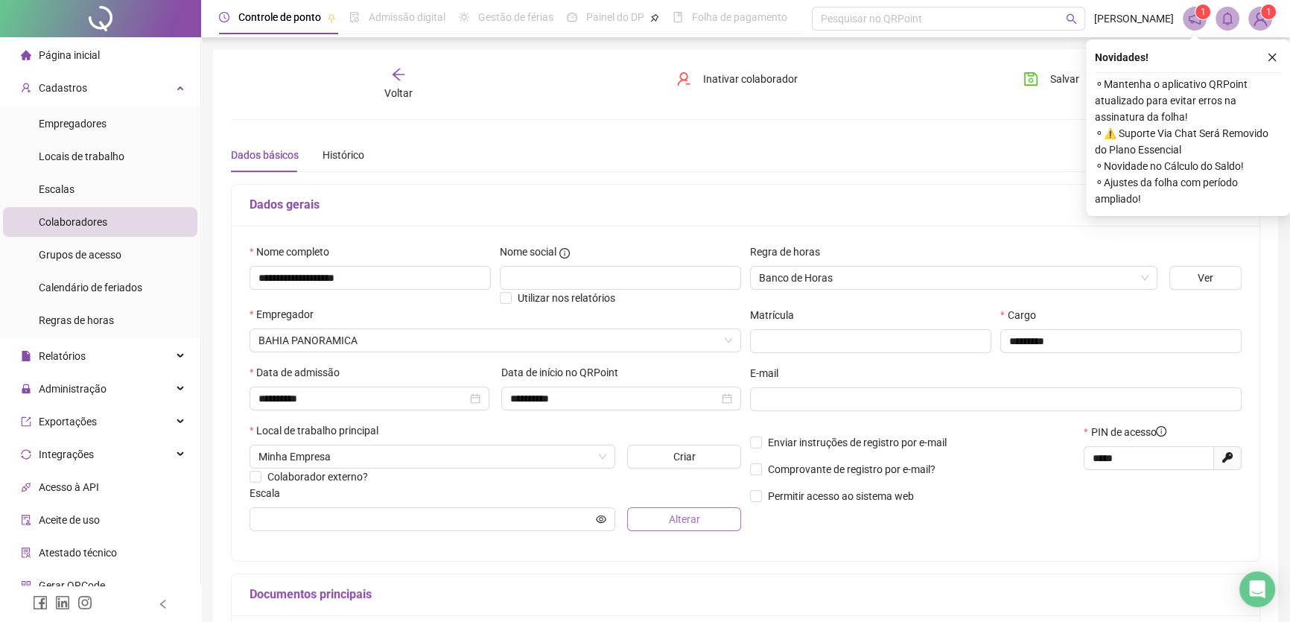
click at [678, 515] on span "Alterar" at bounding box center [684, 519] width 31 height 16
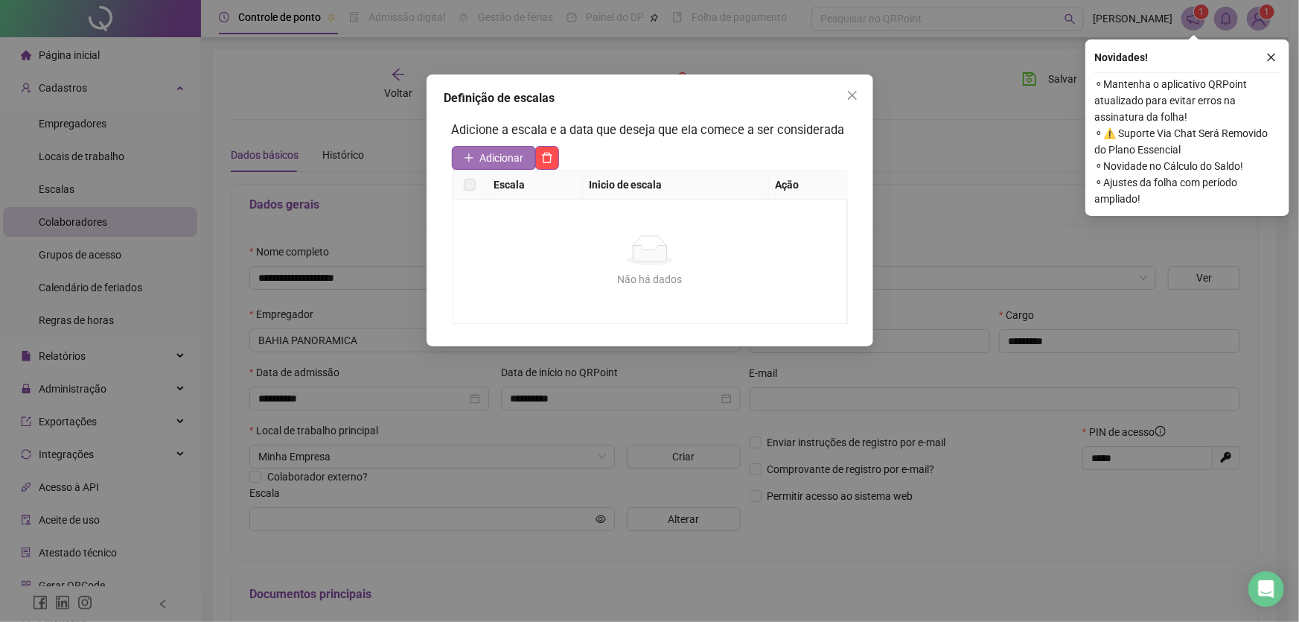
click at [499, 156] on span "Adicionar" at bounding box center [502, 158] width 44 height 16
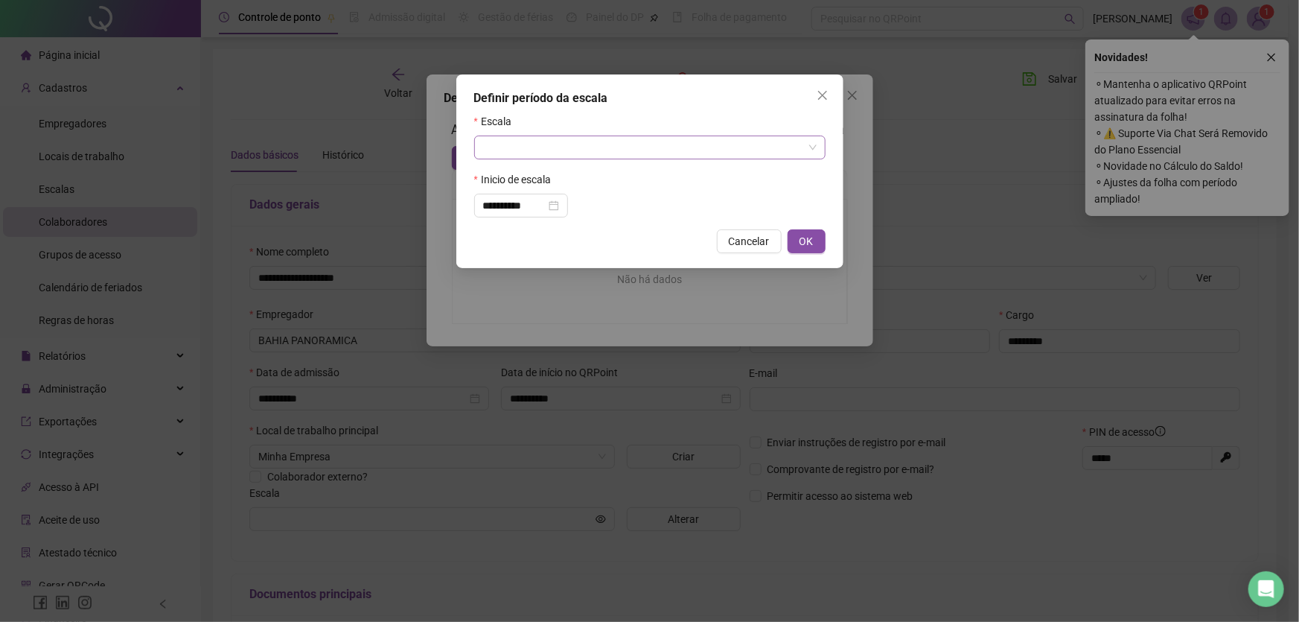
click at [745, 149] on input "search" at bounding box center [643, 147] width 320 height 22
click at [582, 202] on div "ESCALA 6 X 1 NOITE" at bounding box center [650, 202] width 328 height 16
click at [821, 230] on button "OK" at bounding box center [807, 241] width 38 height 24
type input "**********"
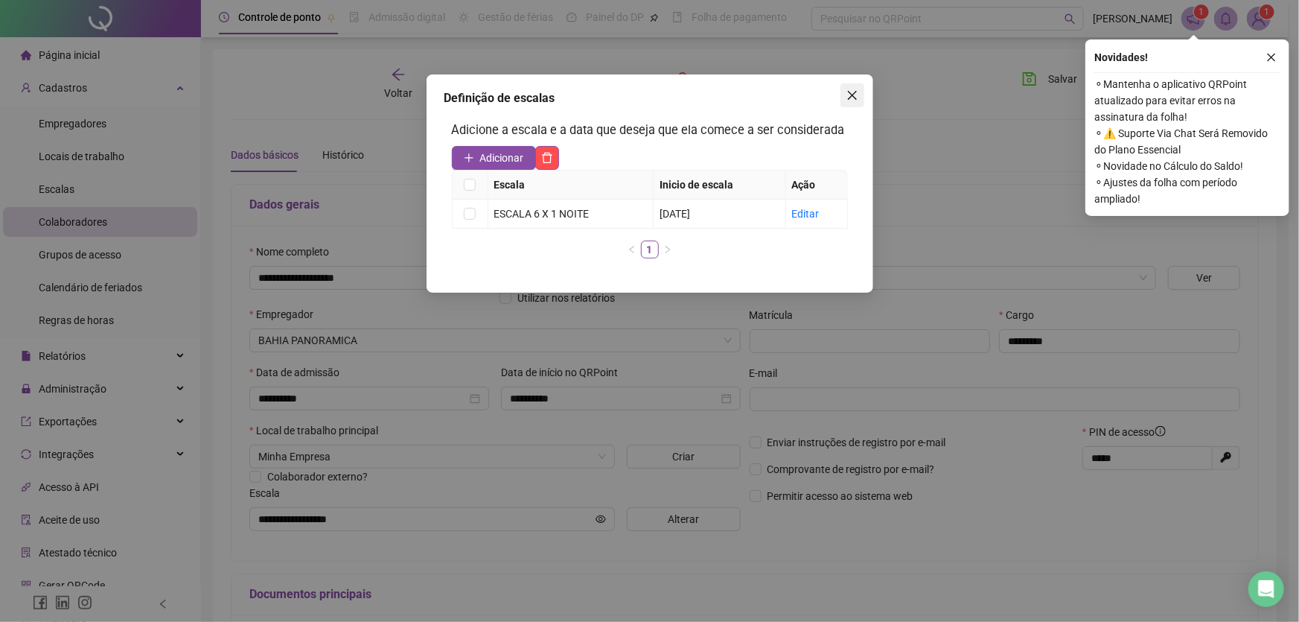
click at [853, 95] on icon "close" at bounding box center [851, 95] width 9 height 9
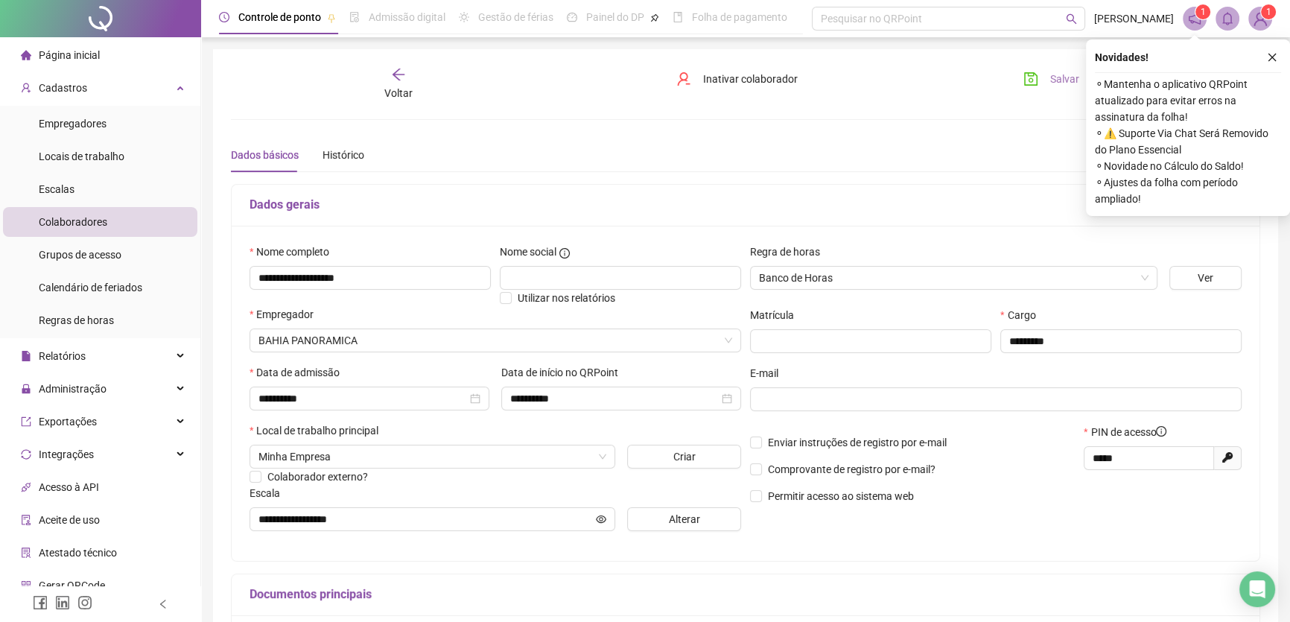
click at [1041, 80] on button "Salvar" at bounding box center [1051, 79] width 78 height 24
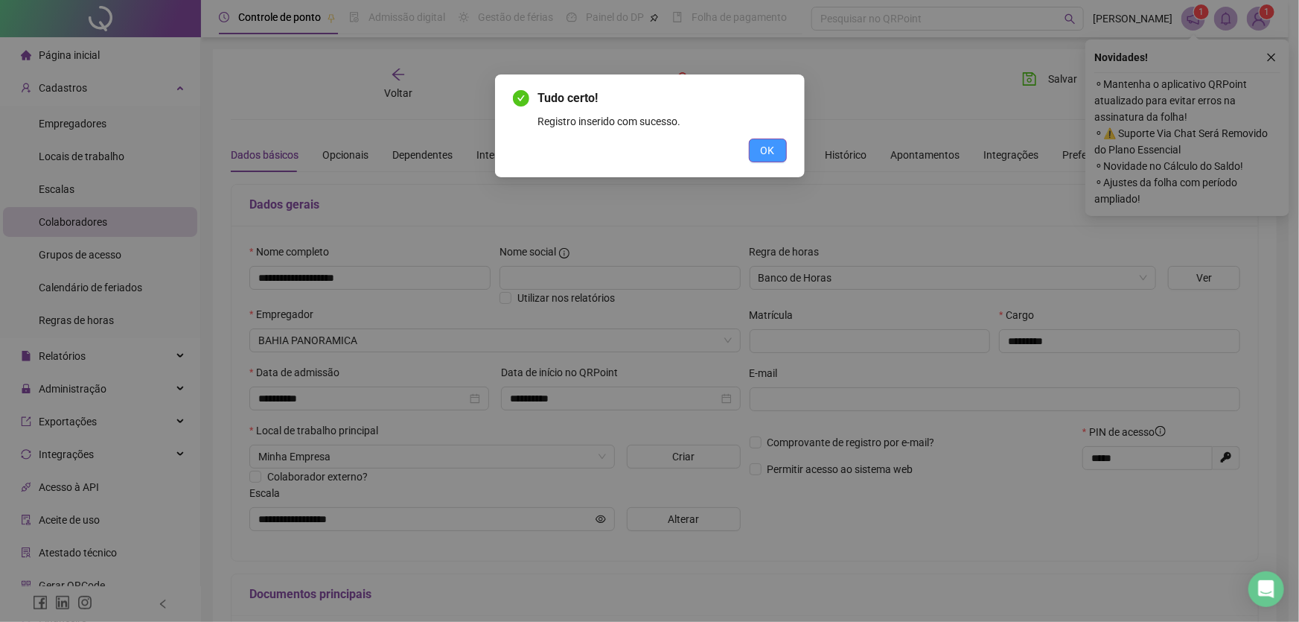
click at [762, 149] on span "OK" at bounding box center [768, 150] width 14 height 16
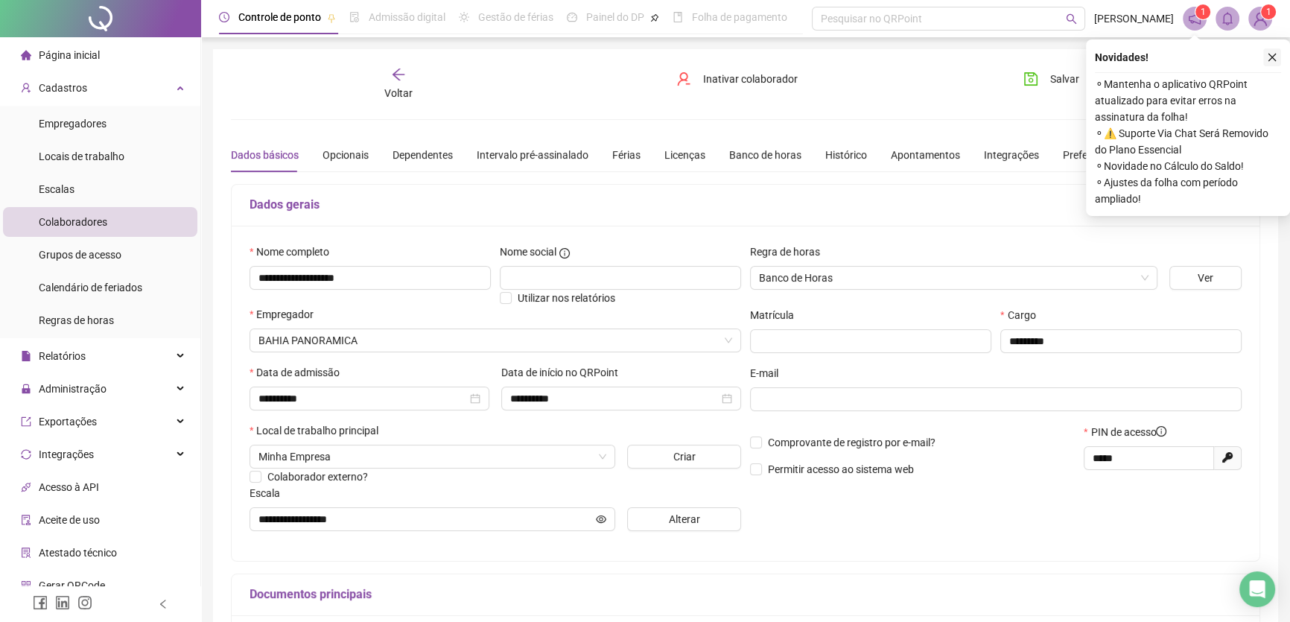
click at [1275, 58] on icon "close" at bounding box center [1272, 57] width 10 height 10
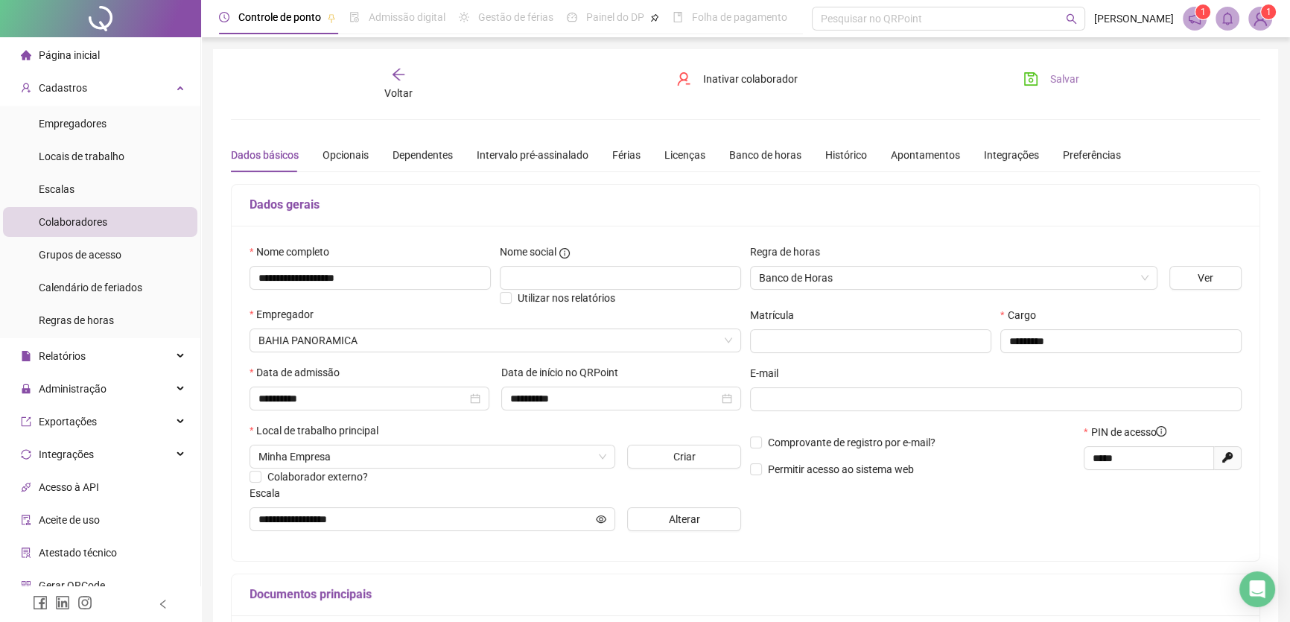
click at [1036, 77] on icon "save" at bounding box center [1030, 78] width 13 height 13
click at [1057, 81] on span "Salvar" at bounding box center [1064, 79] width 29 height 16
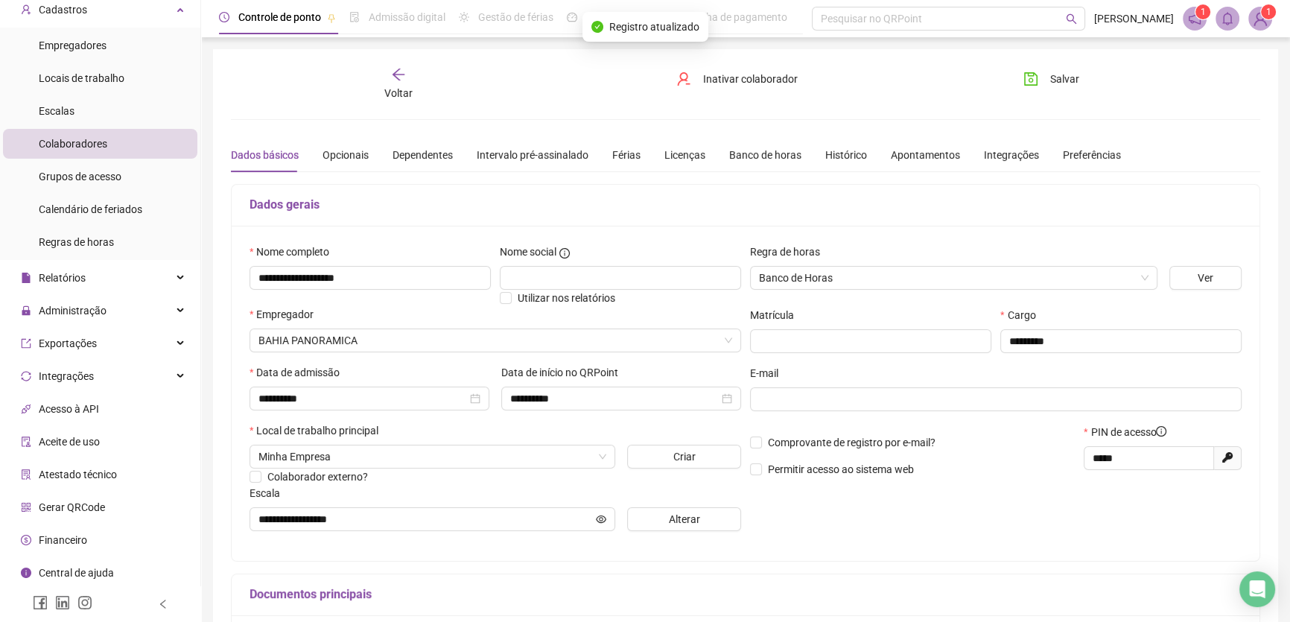
scroll to position [79, 0]
click at [93, 509] on span "Gerar QRCode" at bounding box center [72, 506] width 66 height 12
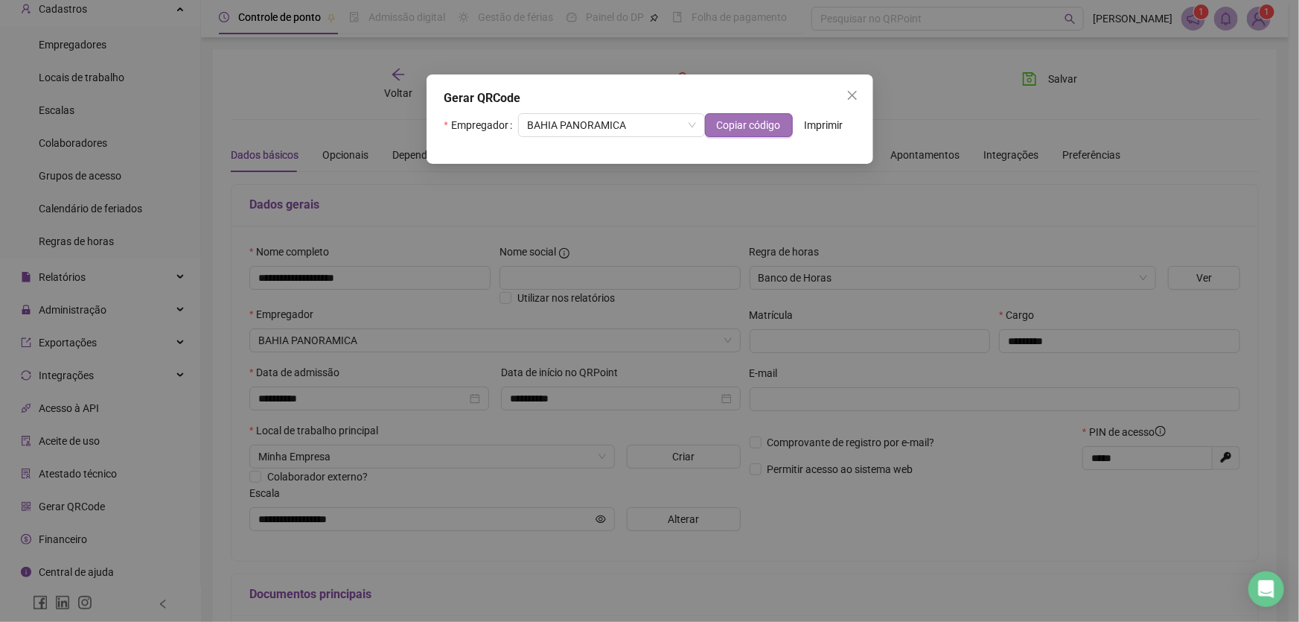
click at [756, 125] on span "Copiar código" at bounding box center [749, 125] width 64 height 16
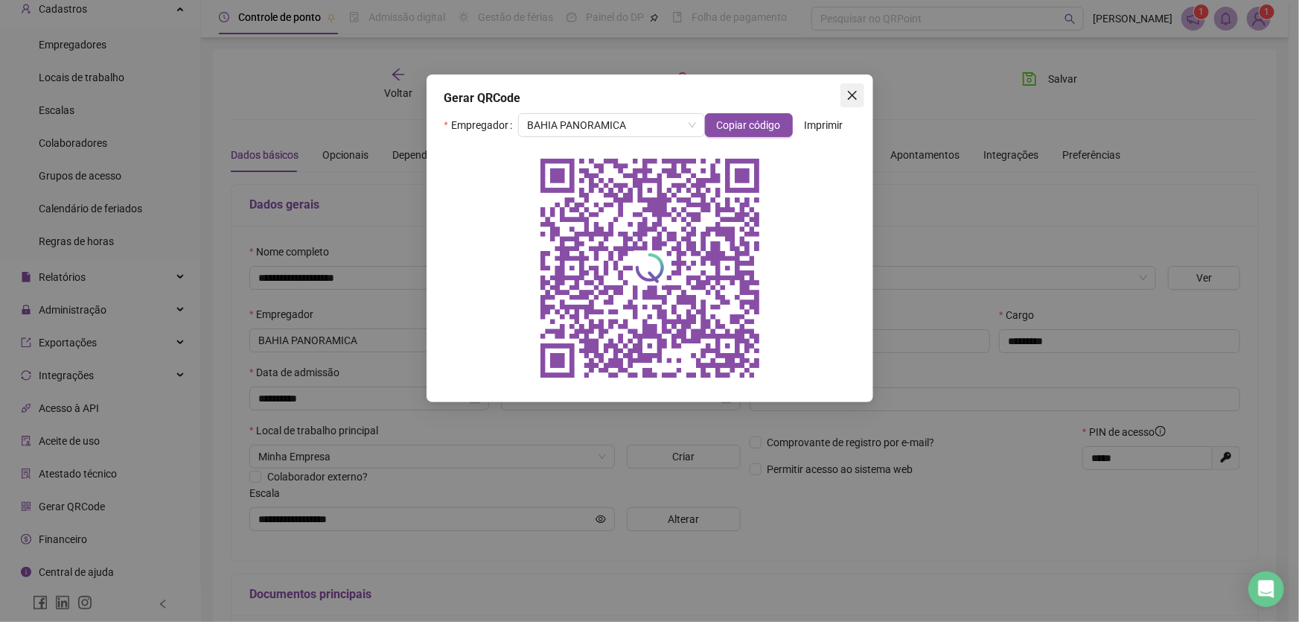
click at [855, 95] on icon "close" at bounding box center [853, 95] width 12 height 12
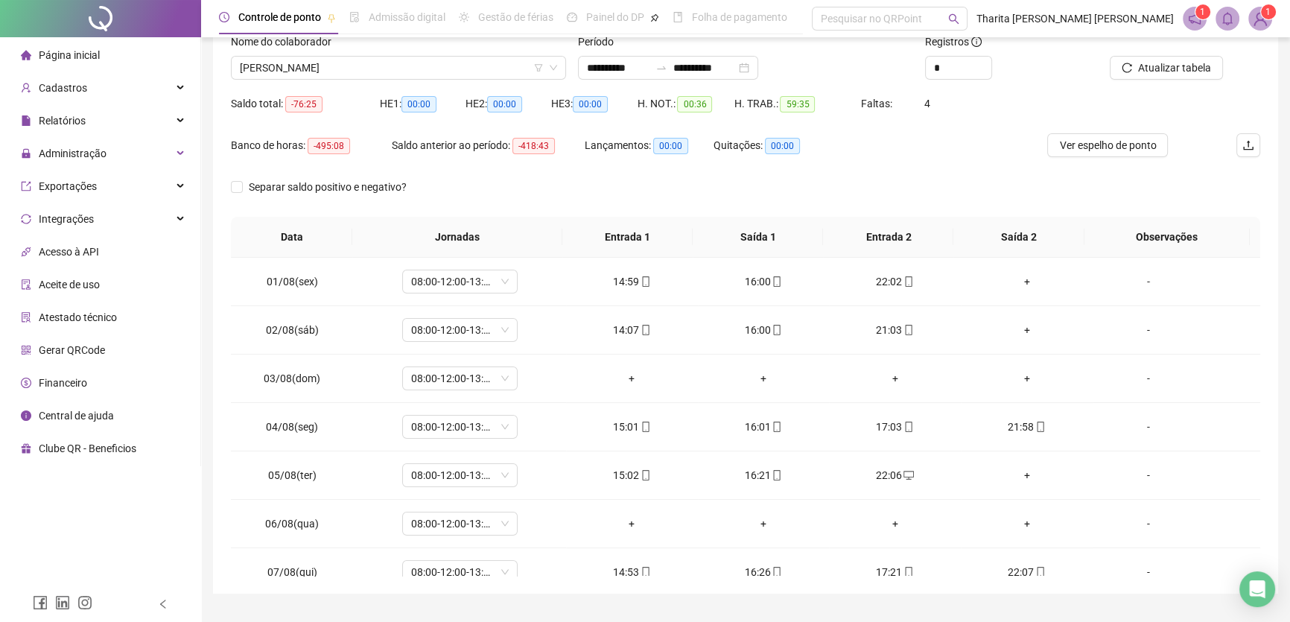
scroll to position [503, 0]
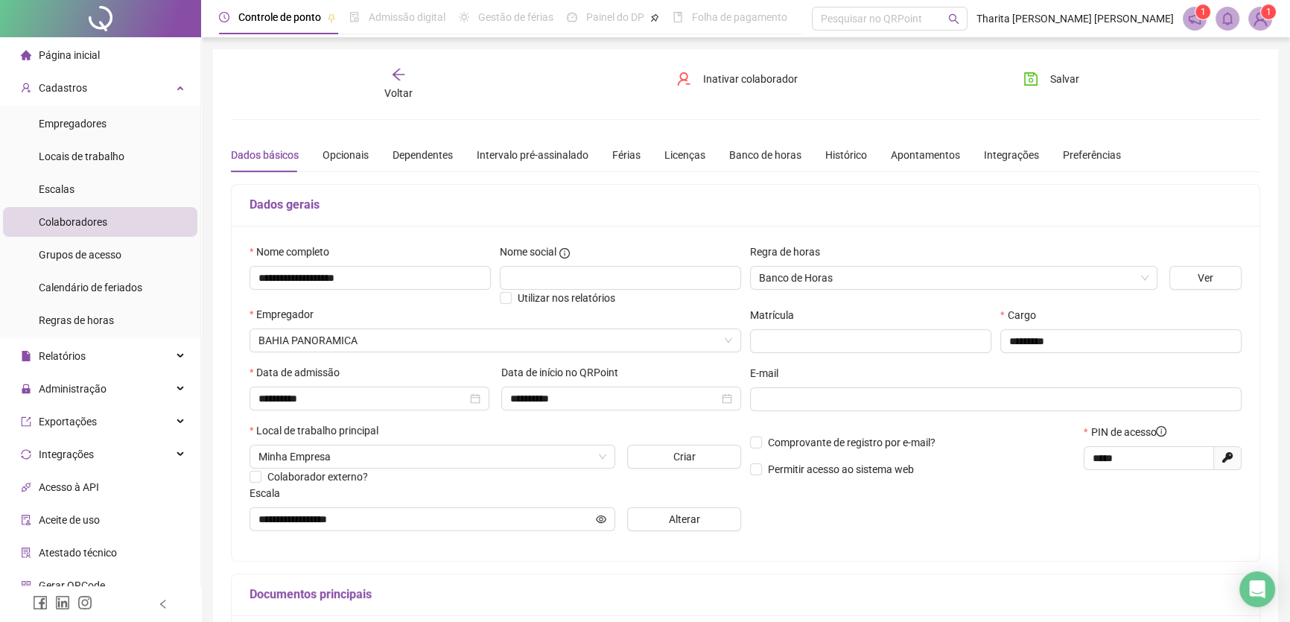
scroll to position [79, 0]
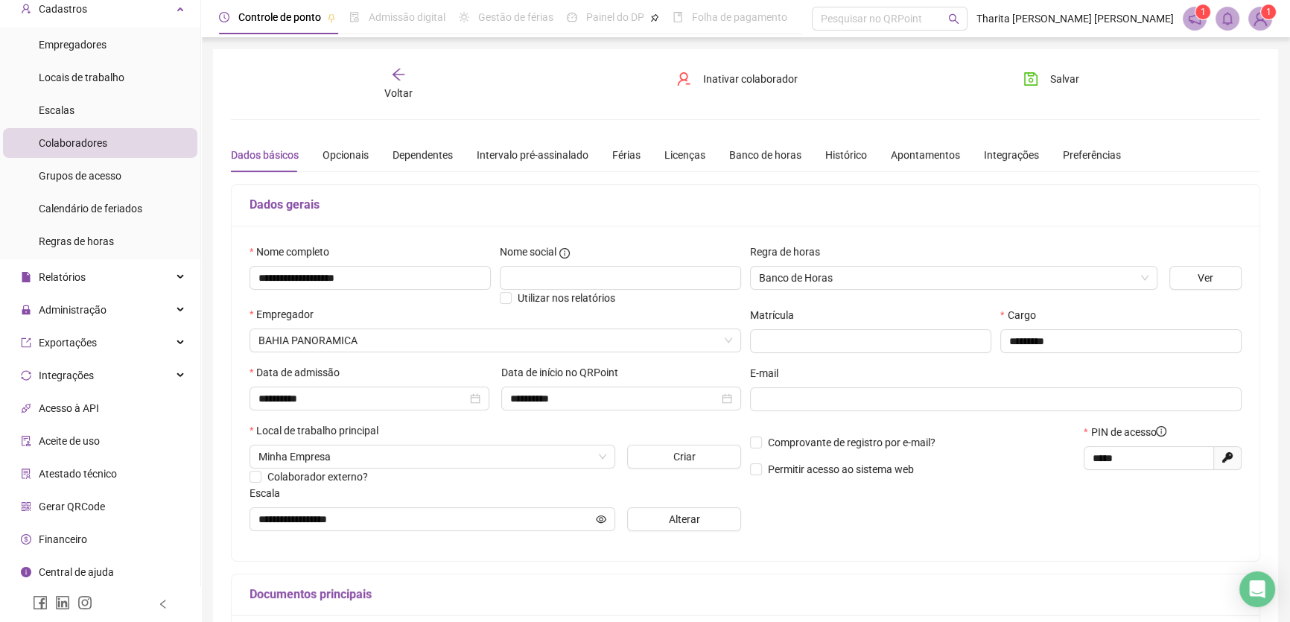
click at [392, 77] on icon "arrow-left" at bounding box center [398, 74] width 15 height 15
